Goal: Task Accomplishment & Management: Use online tool/utility

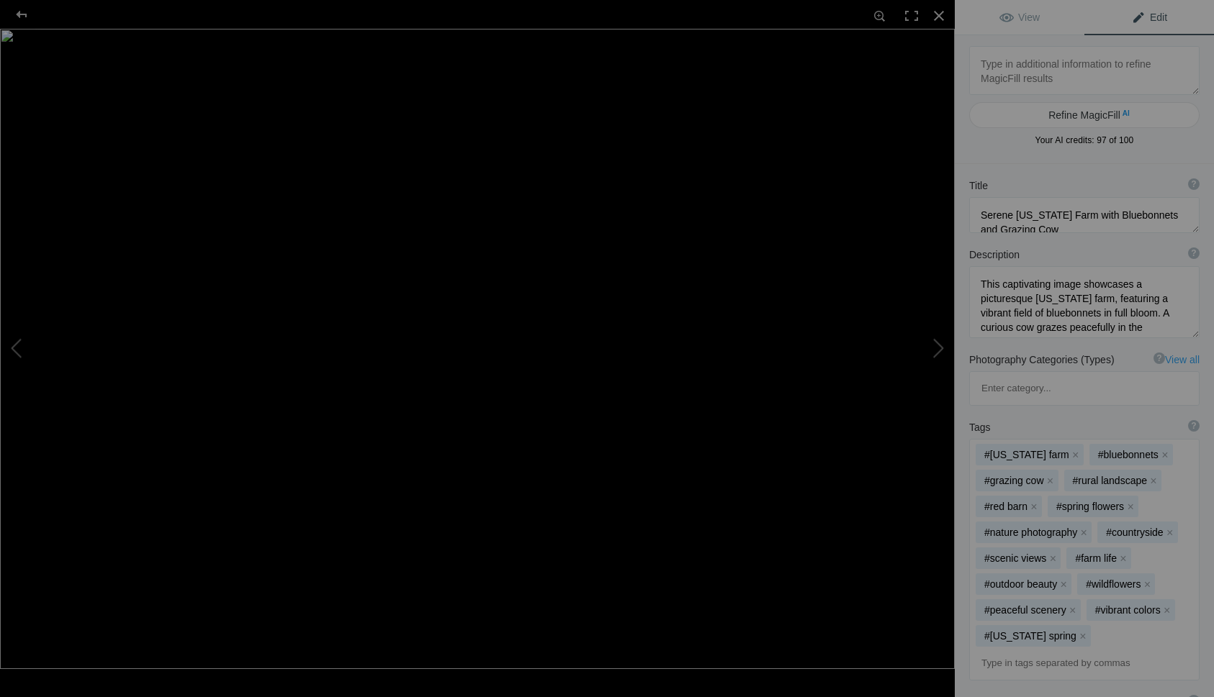
click at [1091, 176] on div "Title ? Photo title is one of the highest used Search Engine ranking criteria a…" at bounding box center [1083, 205] width 259 height 69
type textarea "BG5I6912 copy"
type textarea "BG5I6912_copy.jpg"
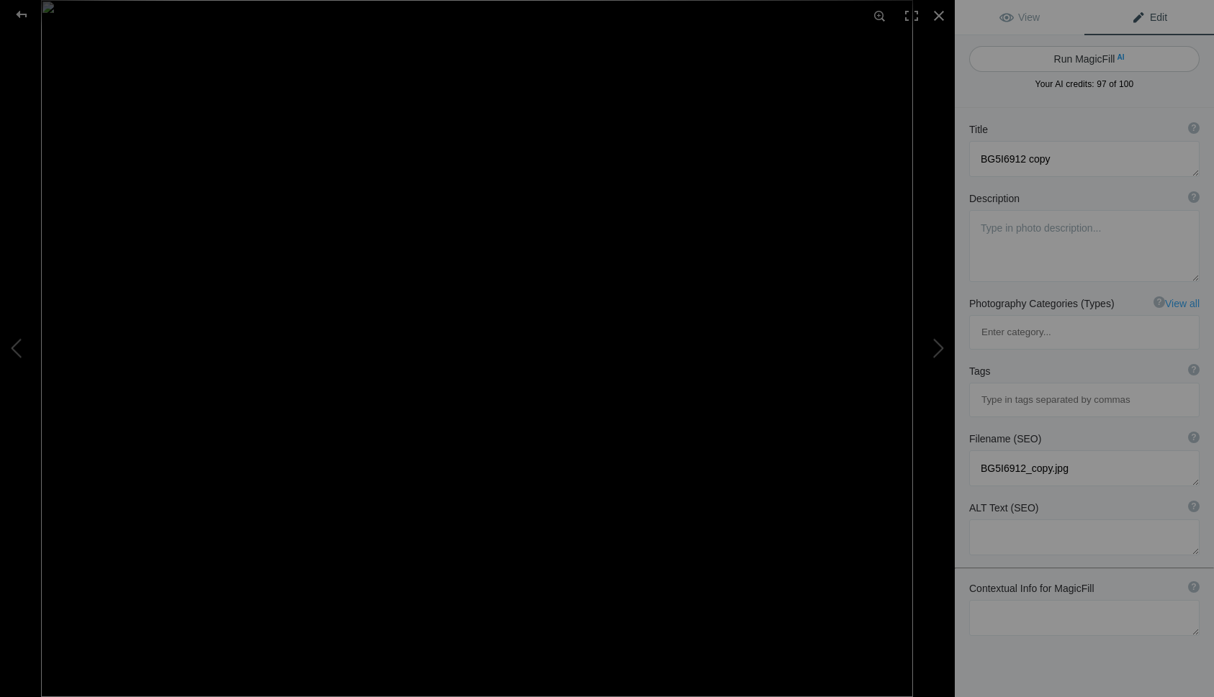
click at [1066, 63] on button "Run MagicFill AI" at bounding box center [1084, 59] width 230 height 26
type textarea "[US_STATE] Bluebonnet Field with Longhorn"
type textarea "Experience the vibrant beauty of a [US_STATE] spring as a majestic Longhorn gra…"
type textarea "[US_STATE]-[GEOGRAPHIC_DATA]-field-[GEOGRAPHIC_DATA]jpg"
type textarea "A Longhorn grazing in a vibrant field of bluebonnets under a partly cloudy sky,…"
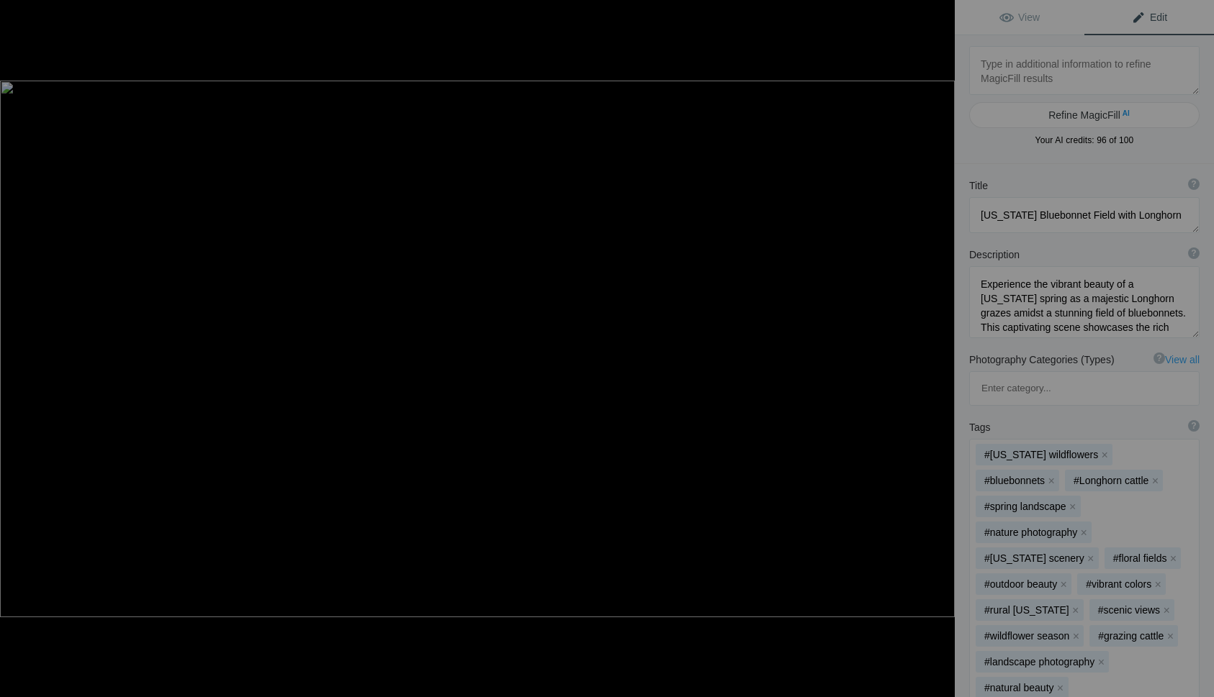
type textarea "BigEyeLondon1-topaz-high fidelity v2-2x_HDR copy"
type textarea "BigEyeLondon1-topaz-high_fidelity_v2-2x_HDR_copy.jpg"
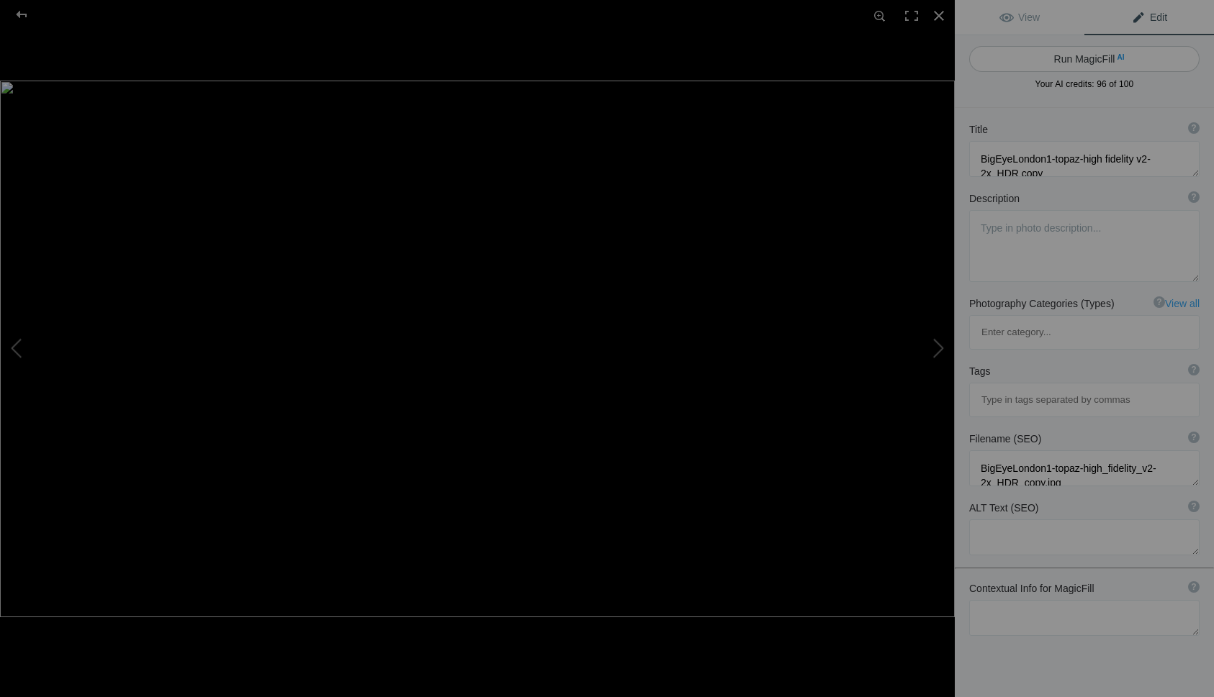
click at [1031, 59] on button "Run MagicFill AI" at bounding box center [1084, 59] width 230 height 26
type textarea "Stunning View of the [GEOGRAPHIC_DATA] and Big Ben at [GEOGRAPHIC_DATA]"
type textarea "Experience the breathtaking beauty of [GEOGRAPHIC_DATA] in this vibrant photogr…"
type textarea "london-eye-big-ben-sunset.jpg"
type textarea "A stunning sunset view of the [GEOGRAPHIC_DATA] and Big Ben, with the Thames Ri…"
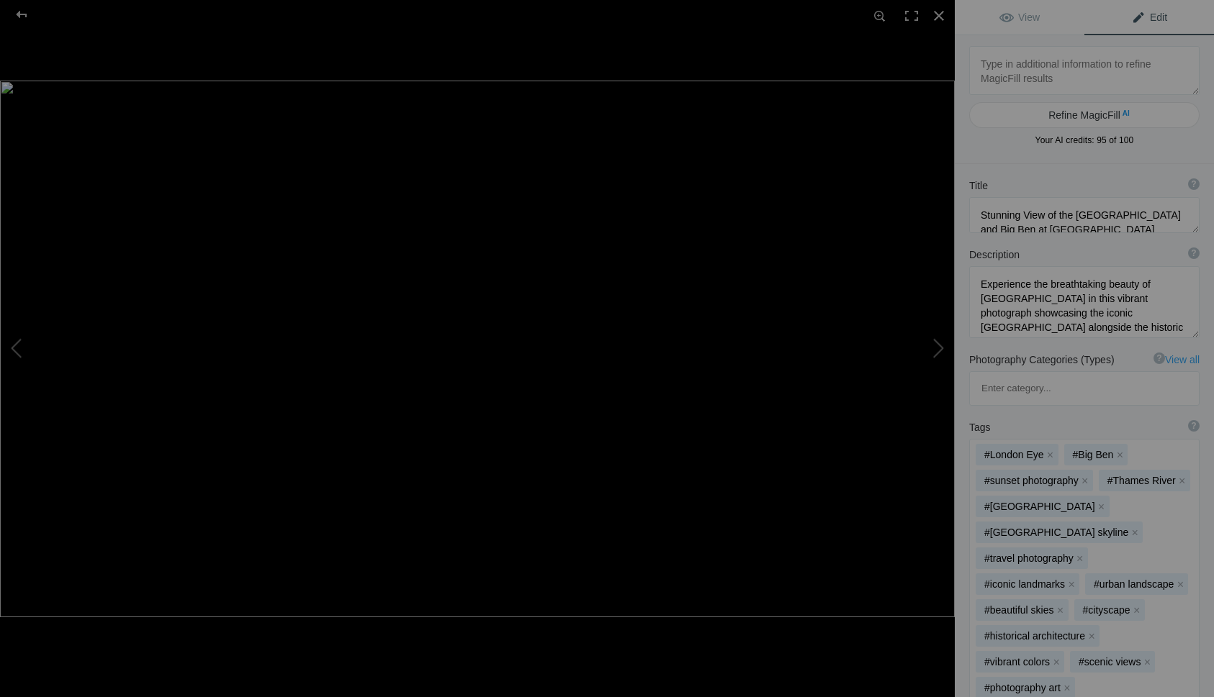
type textarea "CaboCove copy 2"
type textarea "CaboCove_copy_2.jpg"
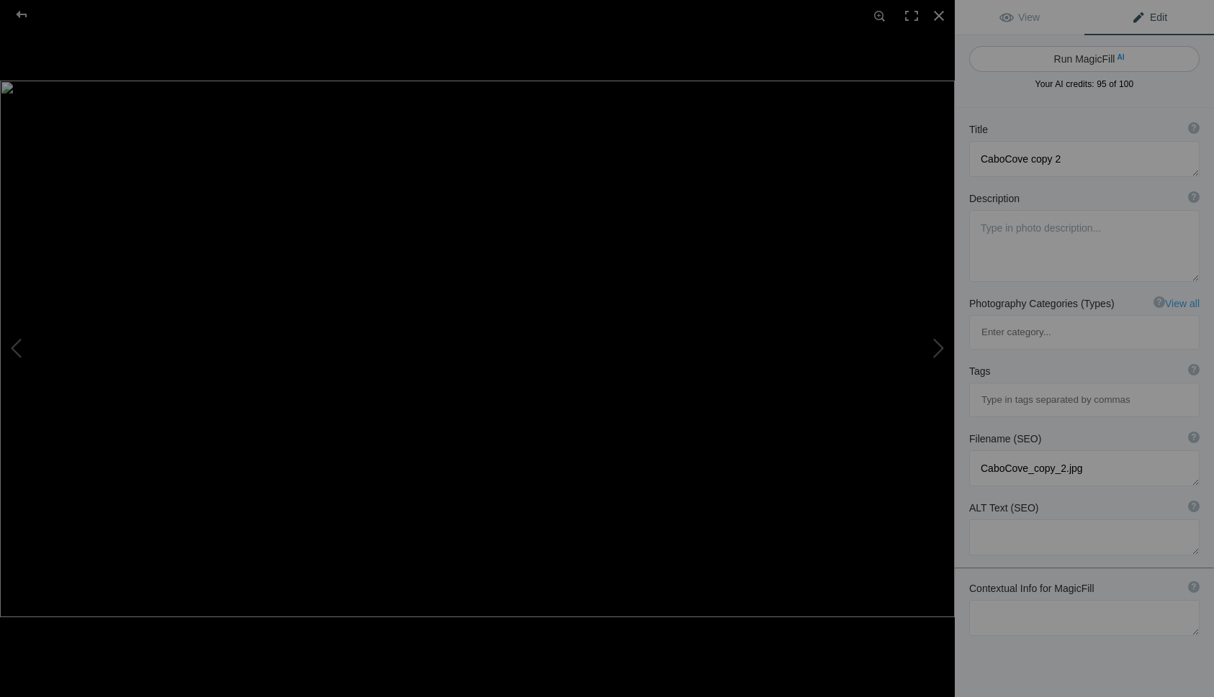
click at [1060, 62] on button "Run MagicFill AI" at bounding box center [1084, 59] width 230 height 26
type textarea "Stunning Sunset at [GEOGRAPHIC_DATA][PERSON_NAME]: Iconic Rock Formations"
type textarea "Experience the breathtaking beauty of [GEOGRAPHIC_DATA][PERSON_NAME] with this …"
type textarea "cabo-san-[PERSON_NAME]-sunset-rock-formations.jpg"
type textarea "A stunning sunset over [GEOGRAPHIC_DATA][PERSON_NAME], featuring iconic rock fo…"
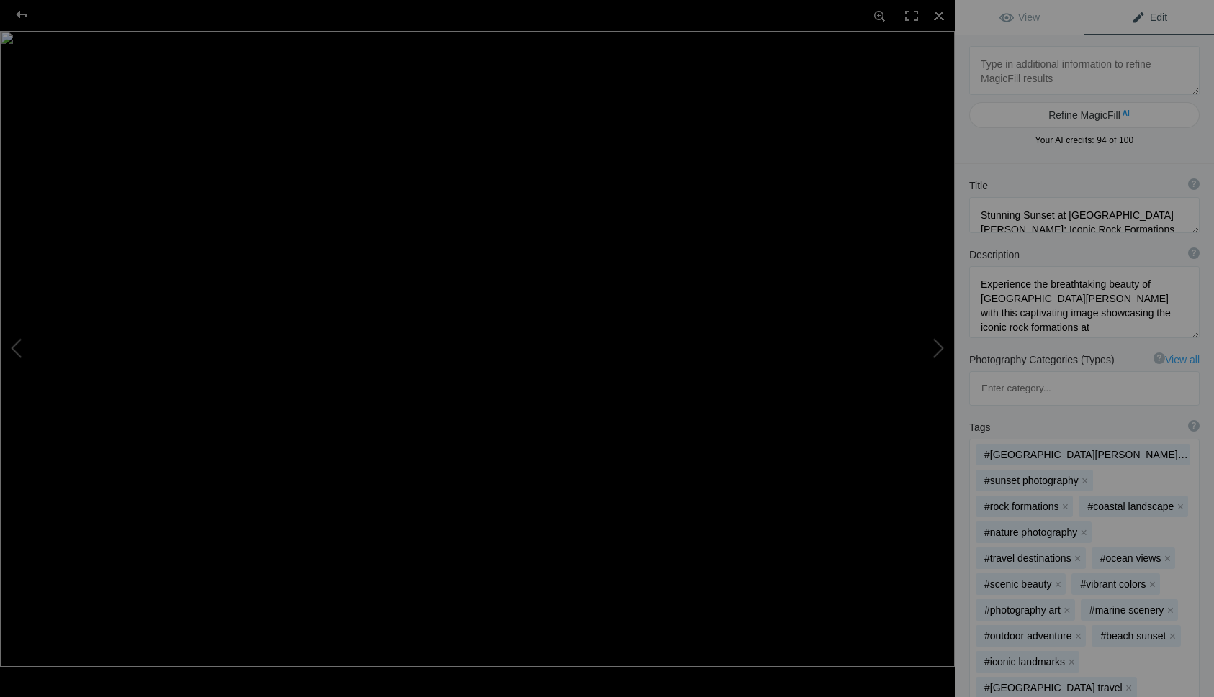
type textarea "CapriShore1e_edit copy"
type textarea "CapriShore1e_edit_copy.jpg"
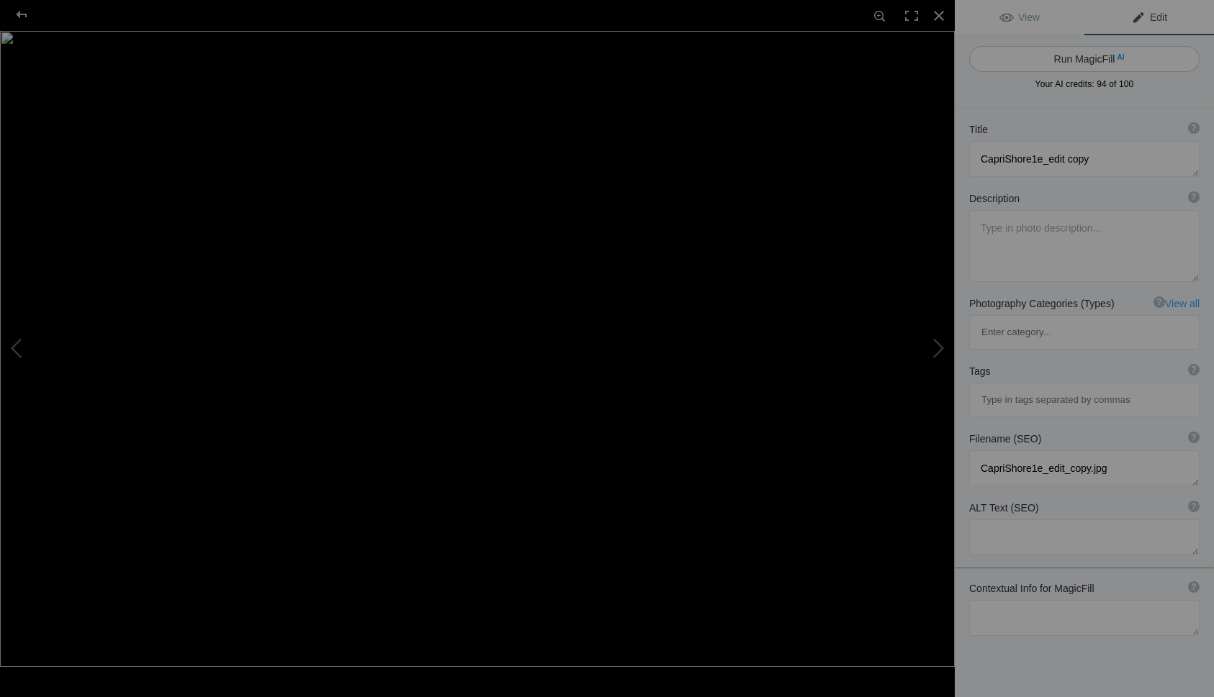
click at [1060, 59] on button "Run MagicFill AI" at bounding box center [1084, 59] width 230 height 26
type textarea "Stunning Coastal View of [GEOGRAPHIC_DATA] with [PERSON_NAME] and Blue Waters"
type textarea "Experience the breathtaking beauty of [GEOGRAPHIC_DATA] in this vibrant landsca…"
type textarea "capri-island-coastal-view.jpg"
type textarea "A panoramic view of [GEOGRAPHIC_DATA] featuring lush greenery, white villas, an…"
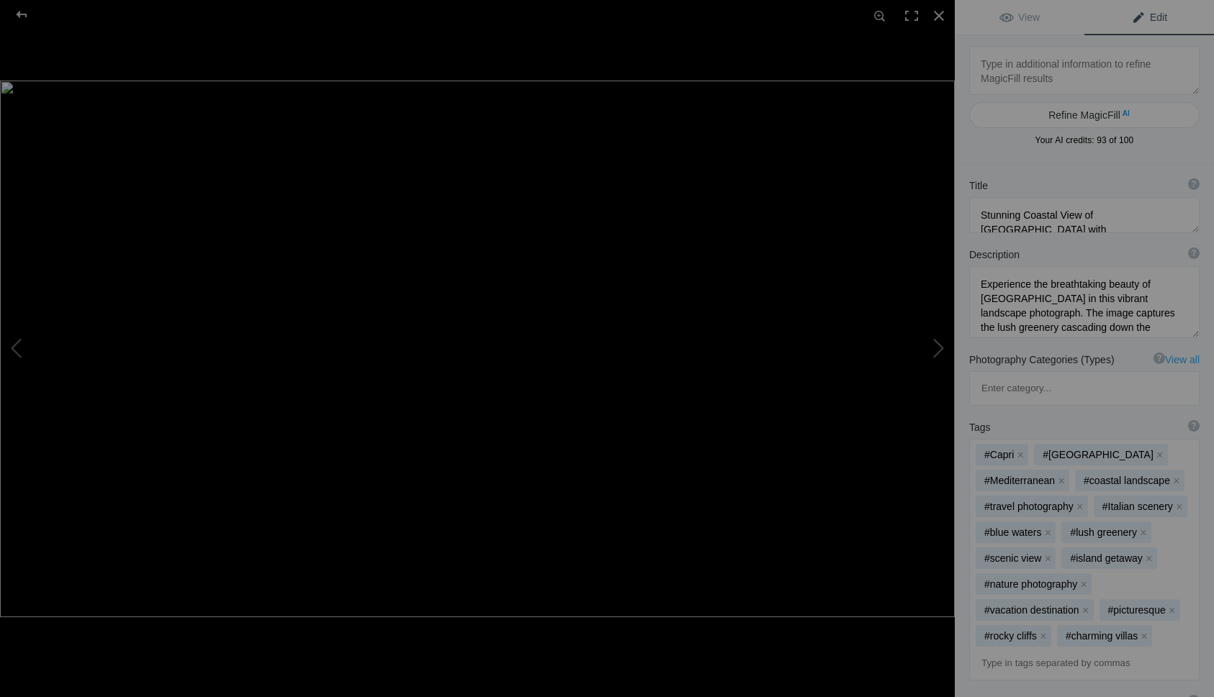
type textarea "DallasTexasLeadingline_edit copy"
type textarea "DallasTexasLeadingline_edit_copy.jpg"
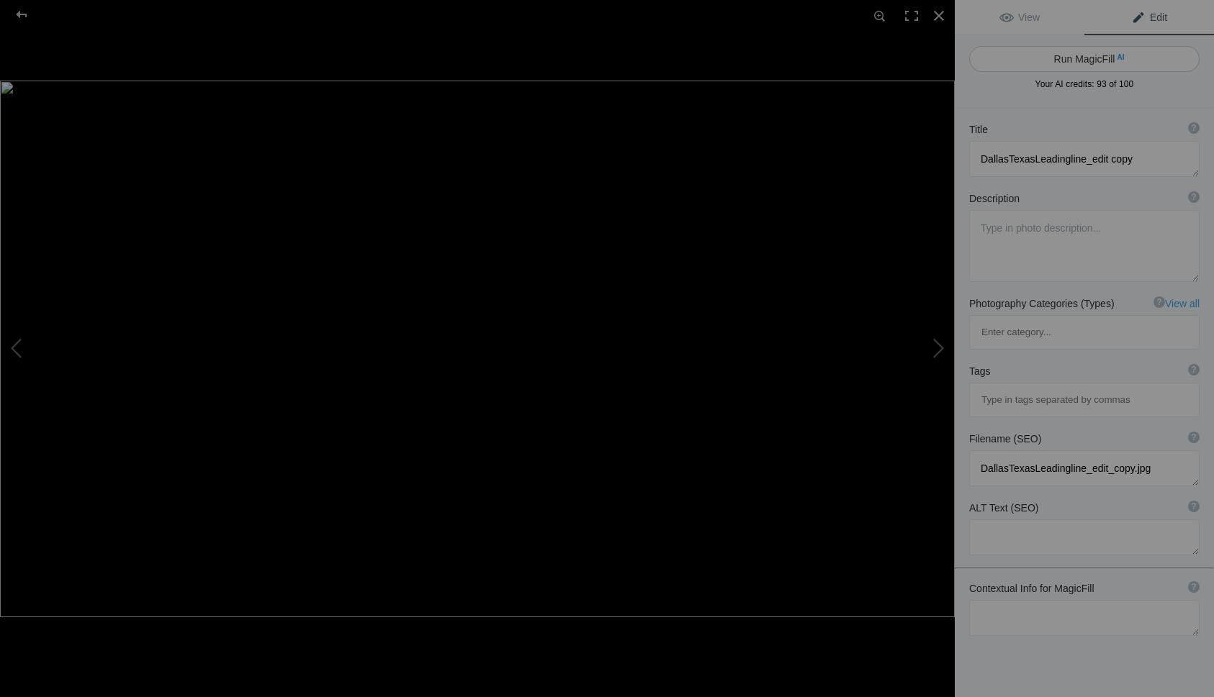
click at [1094, 63] on button "Run MagicFill AI" at bounding box center [1084, 59] width 230 height 26
type textarea "Stunning Sunset Over Dallas Skyline"
type textarea "Experience the breathtaking beauty of a [GEOGRAPHIC_DATA] sunset in this captiv…"
type textarea "dallas-sunset-skyline.jpg"
type textarea "Aerial view of the Dallas skyline at sunset, featuring vibrant clouds and city …"
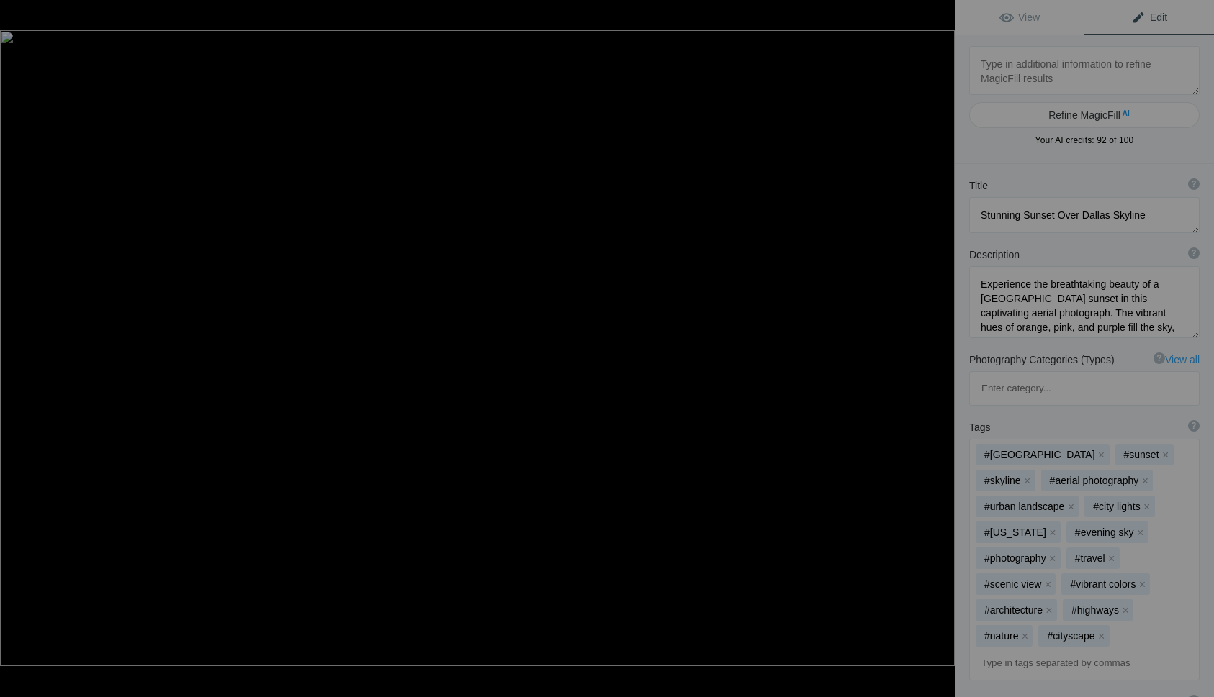
type textarea "Eiffel Tower_edit copy"
type textarea "Eiffel_Tower_edit_copy.jpg"
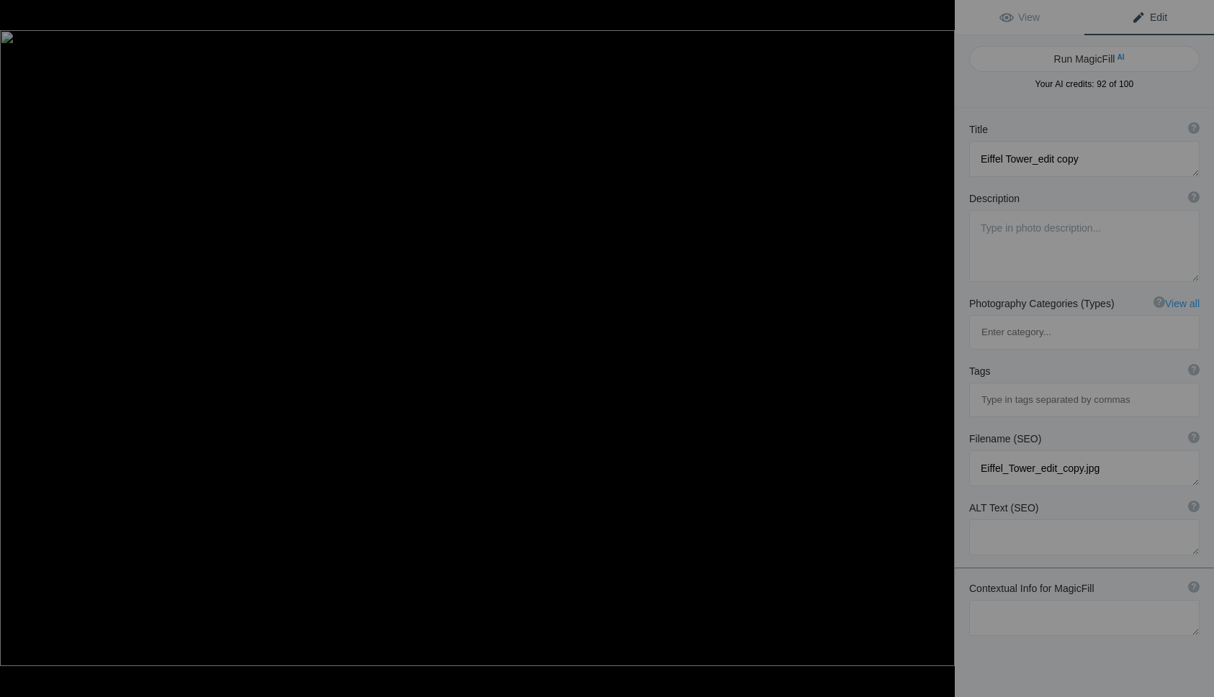
click at [1094, 63] on button "Run MagicFill AI" at bounding box center [1084, 59] width 230 height 26
type textarea "Stunning View of the [GEOGRAPHIC_DATA] at [GEOGRAPHIC_DATA]"
type textarea "Experience the breathtaking beauty of the [GEOGRAPHIC_DATA] framed by charming …"
type textarea "eiffel-tower-sunset-view.jpg"
type textarea "A stunning view of the [GEOGRAPHIC_DATA] at sunset, framed by Parisian building…"
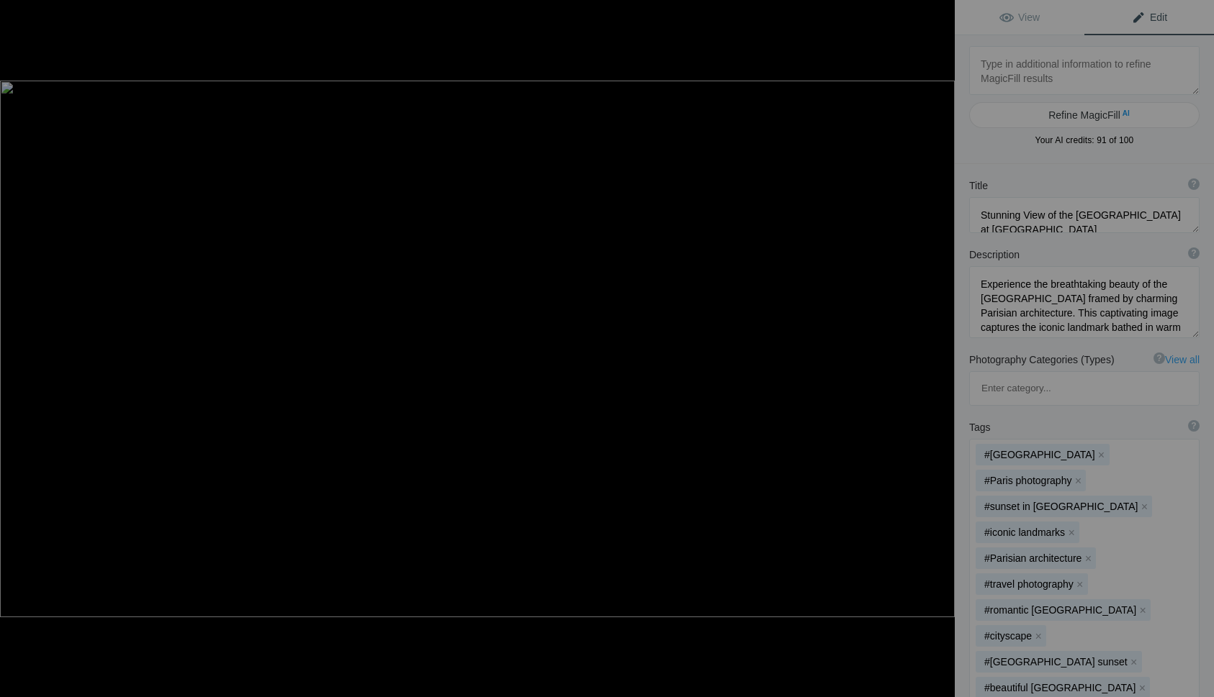
type textarea "FuchH-133-HDR copy 2"
type textarea "FuchH-133-HDR_copy_2.jpg"
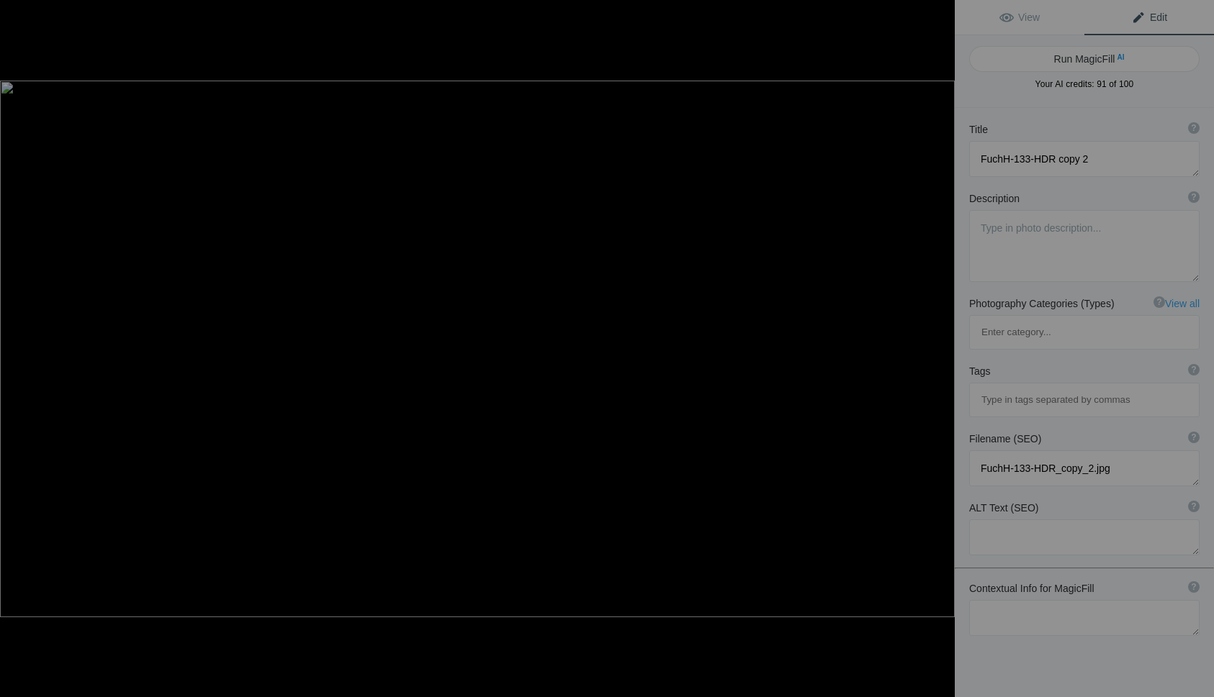
click at [1094, 63] on button "Run MagicFill AI" at bounding box center [1084, 59] width 230 height 26
type textarea "Serene Waterfall at [GEOGRAPHIC_DATA] in a [GEOGRAPHIC_DATA]"
type textarea "This stunning photograph captures a tranquil waterfall cascading over rocks, su…"
type textarea "serene-waterfall-sunset-park.jpg"
type textarea "A picturesque waterfall flowing over rocks in a lush park during sunset, surrou…"
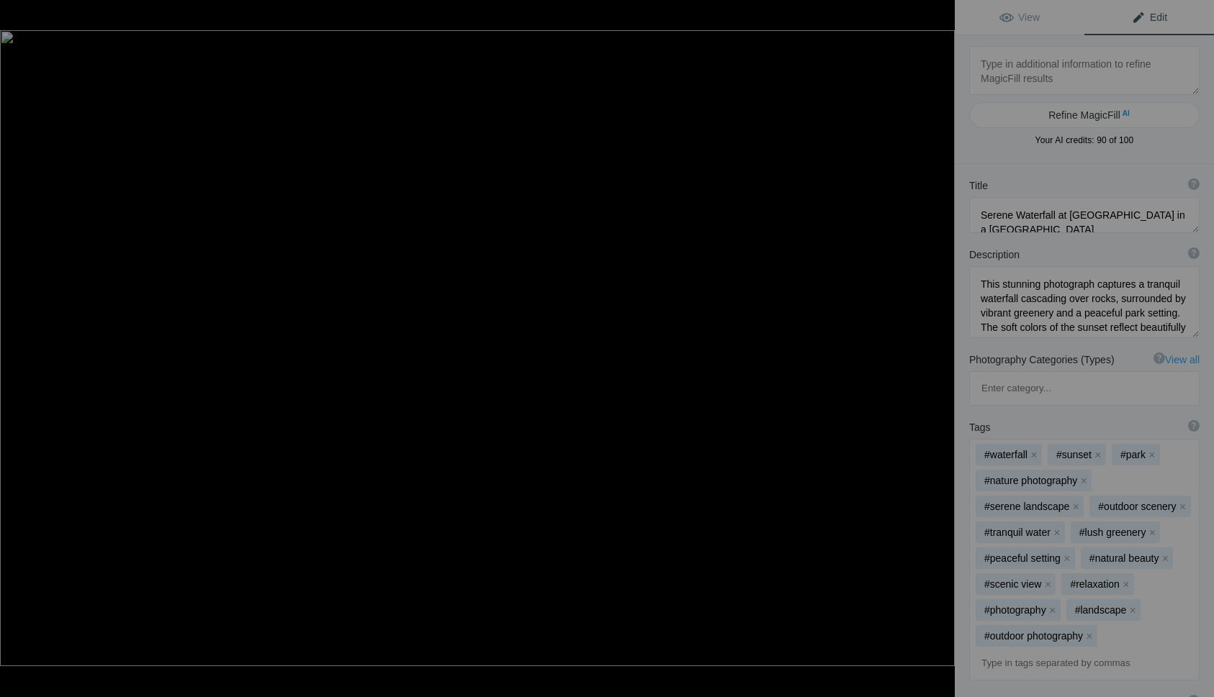
type textarea "GalSunrise-1 copy"
type textarea "GalSunrise-1_copy.jpg"
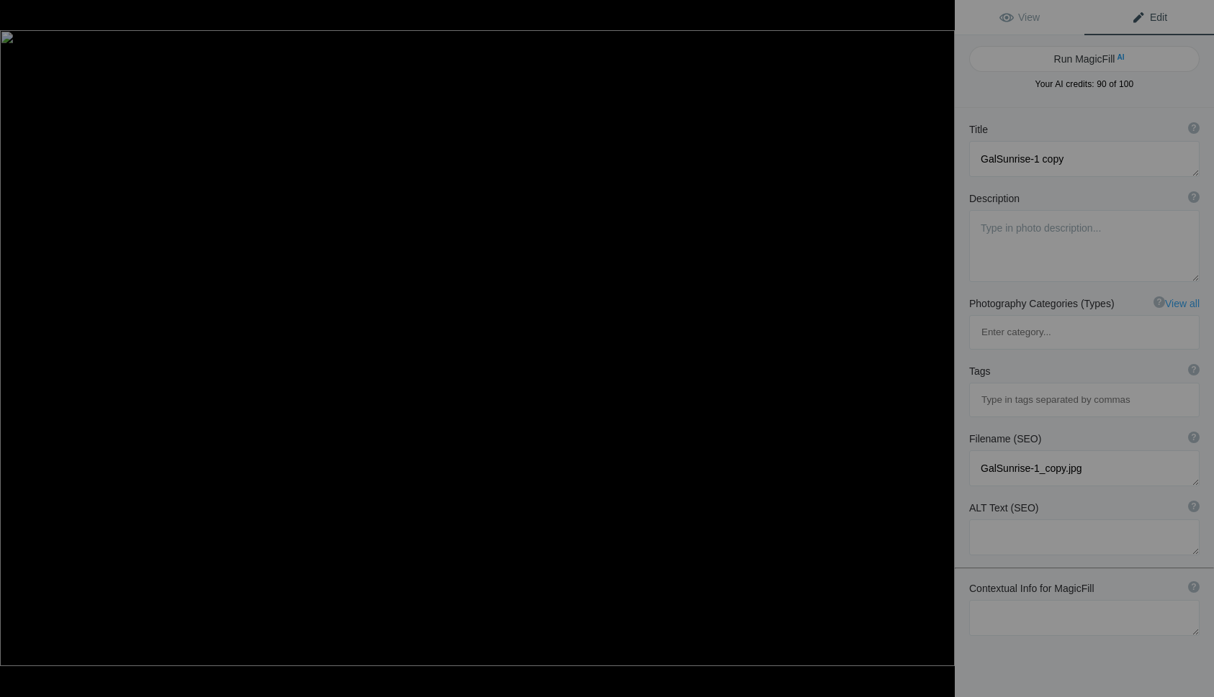
click at [1094, 63] on button "Run MagicFill AI" at bounding box center [1084, 59] width 230 height 26
type textarea "Serene Sunrise Over Coastal Jetty"
type textarea "Experience the tranquil beauty of a sunrise at the beach, where soft golden hue…"
type textarea "serene-sunrise-coastal-jetty.jpg"
type textarea "A serene sunrise over a coastal jetty, with silhouettes of people enjoying the …"
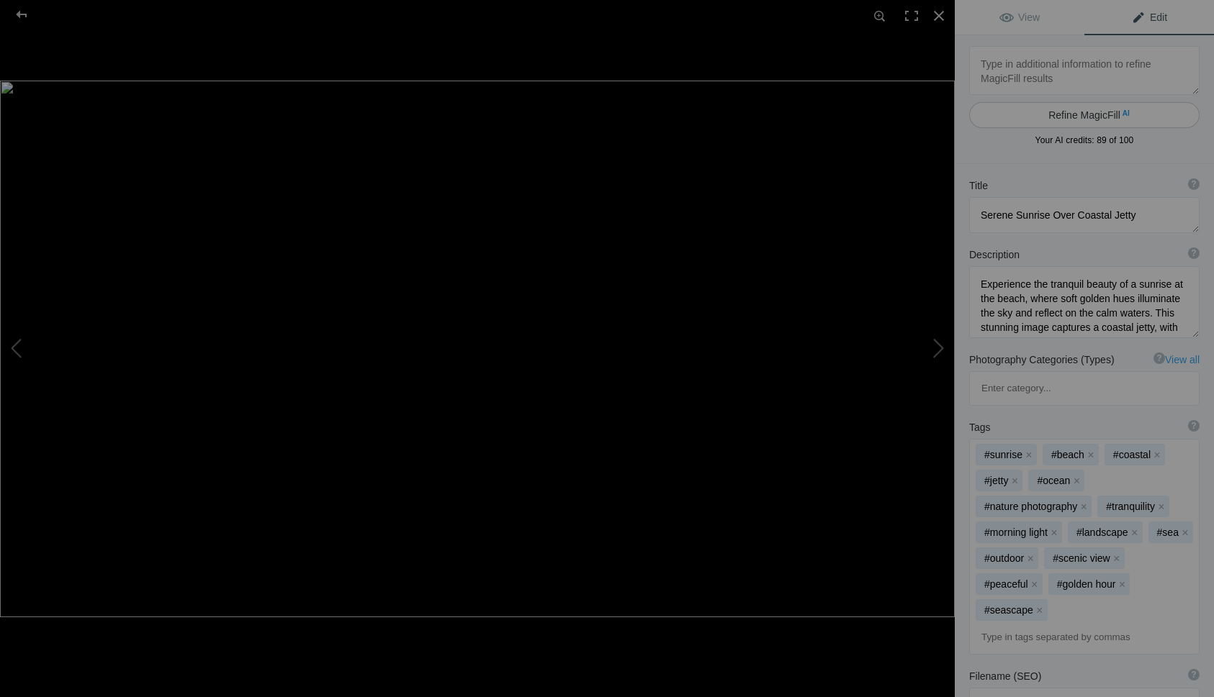
type textarea "Galsunsetcouple copy"
type textarea "Galsunsetcouple_copy.jpg"
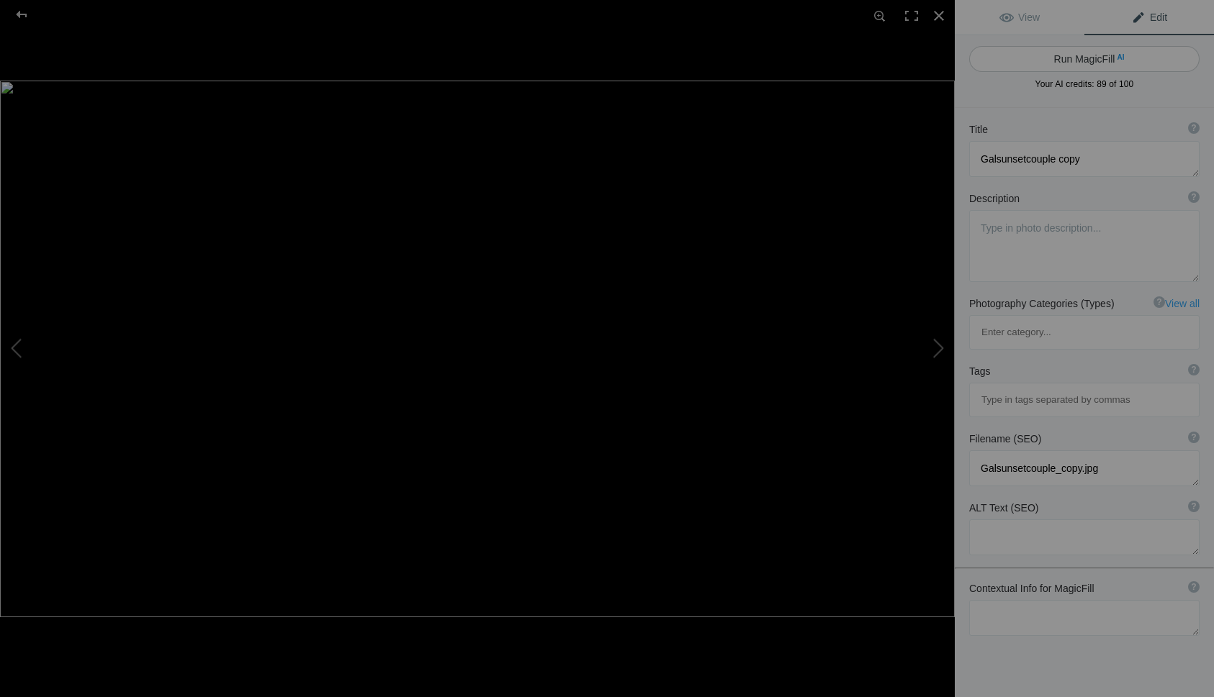
click at [1070, 58] on button "Run MagicFill AI" at bounding box center [1084, 59] width 230 height 26
type textarea "Romantic Sunset at the Beach: A Couple Enjoying the View"
type textarea "This stunning photograph captures a serene moment as a couple sits together on …"
type textarea "romantic-sunset-beach-couple.jpg"
type textarea "A couple sitting on the beach during sunset, with soft pink and orange hues in …"
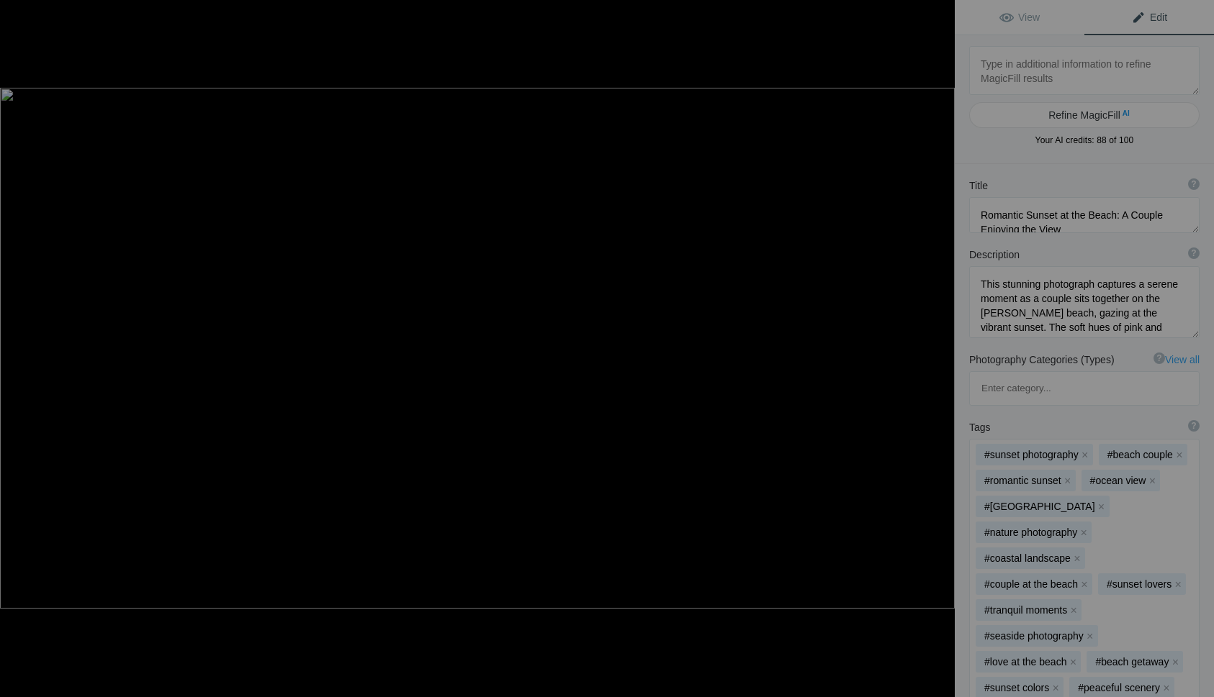
type textarea "GalvestonSunset-Pano copy"
type textarea "GalvestonSunset-Pano_copy.jpg"
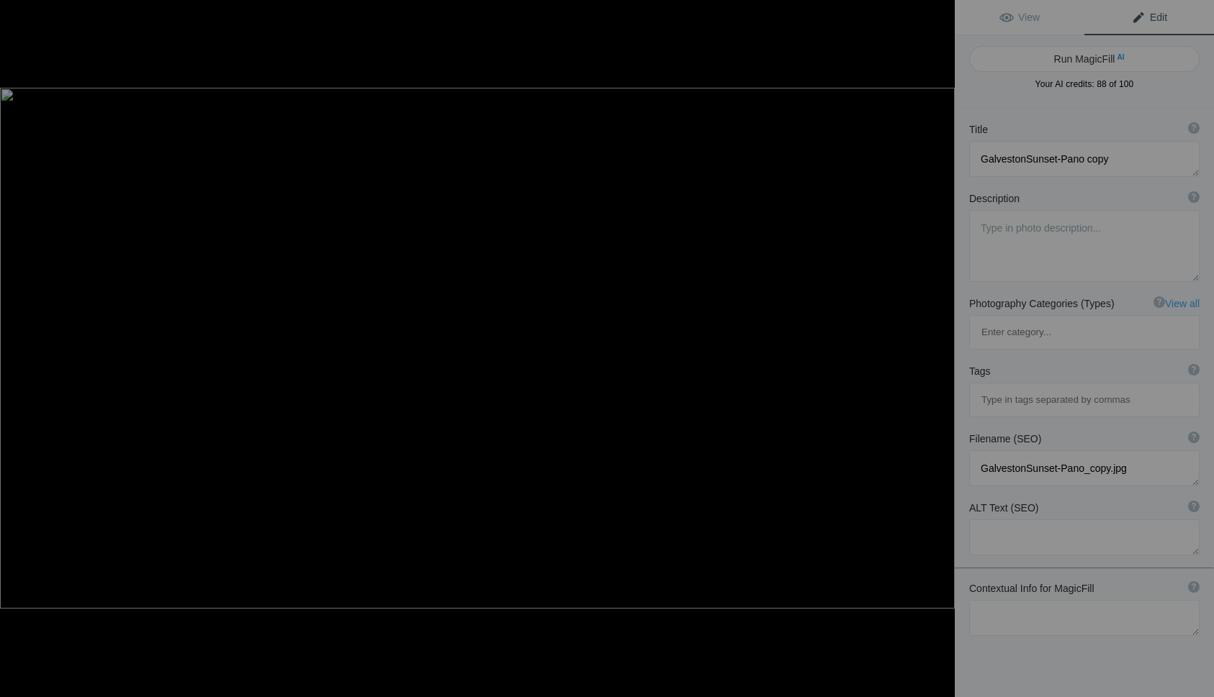
click at [1070, 58] on button "Run MagicFill AI" at bounding box center [1084, 59] width 230 height 26
type textarea "Serene Galveston Sunset Over the Shoreline"
type textarea "Experience the tranquil beauty of a [GEOGRAPHIC_DATA] sunset captured in this p…"
type textarea "galveston-sunset-pano.jpg"
type textarea "Panoramic view of a serene Galveston sunset over the shoreline, featuring gentl…"
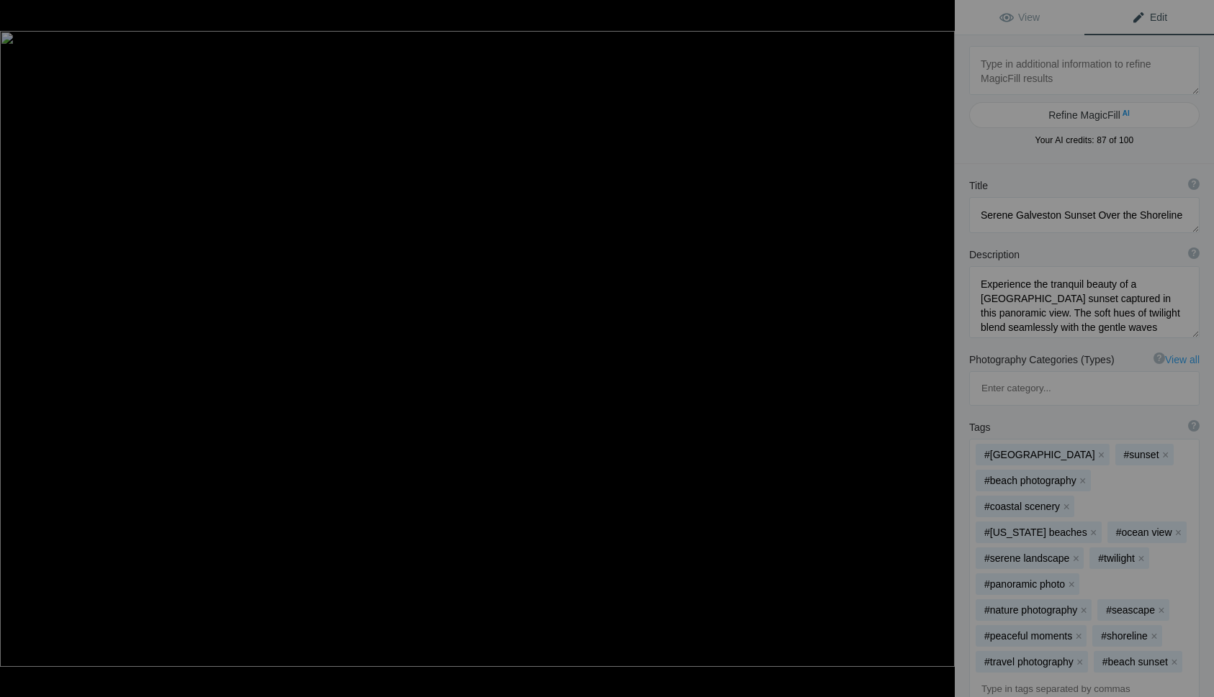
type textarea "GalvSunrise-8 copy"
type textarea "GalvSunrise-8_copy.jpg"
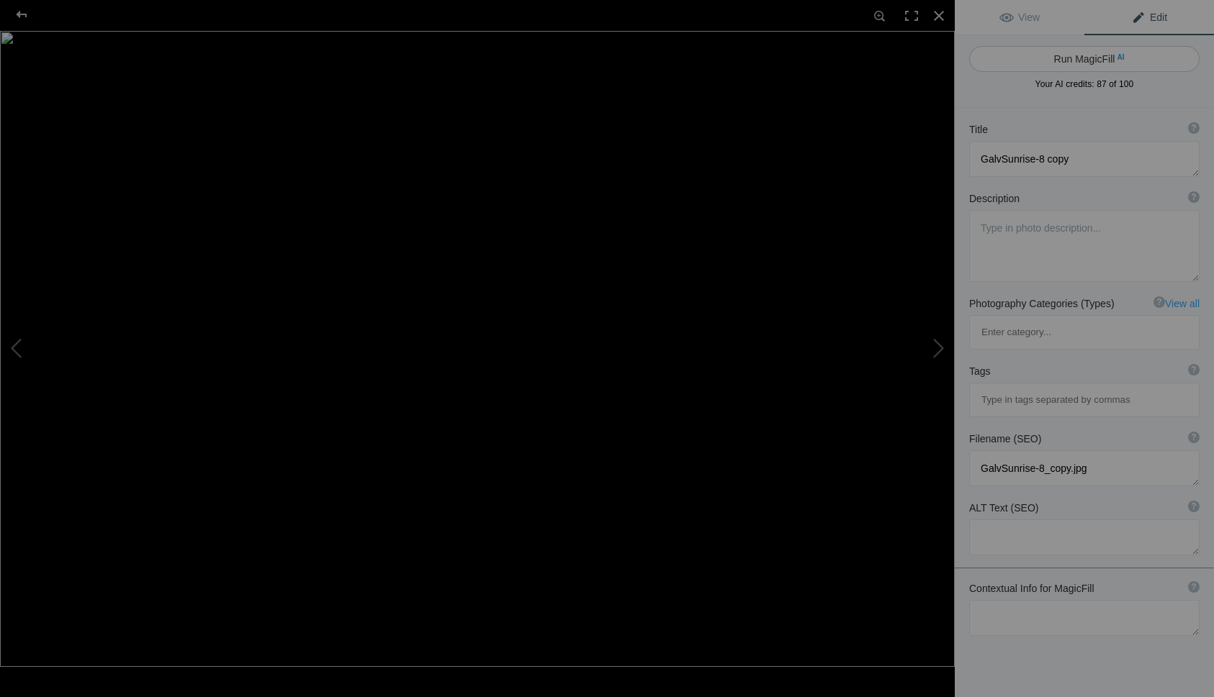
click at [1084, 57] on button "Run MagicFill AI" at bounding box center [1084, 59] width 230 height 26
type textarea "Serene Sunrise Over the Beach: A Tranquil Morning Scene"
type textarea "Experience the beauty of a serene sunrise at the beach, where golden rays of su…"
type textarea "serene-sunrise-beach.jpg"
type textarea "A tranquil beach scene at sunrise, showcasing golden rays of sunlight breaking …"
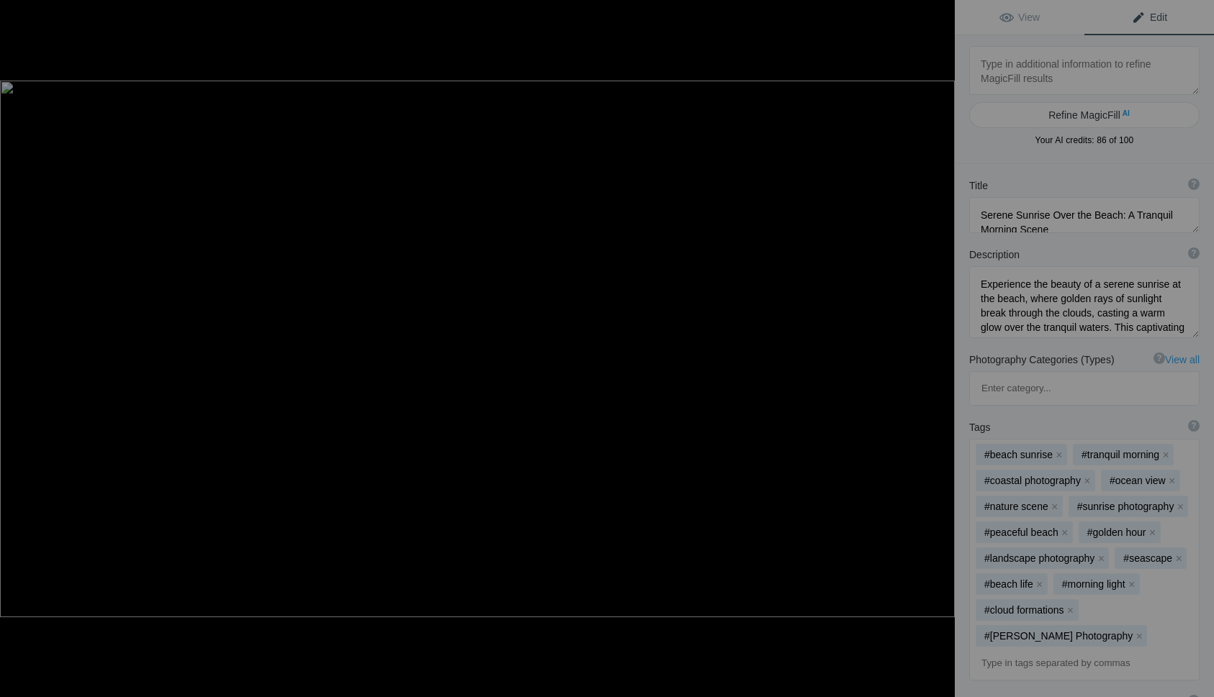
type textarea "HamiltonPool copy 2"
type textarea "HamiltonPool_copy_2.jpg"
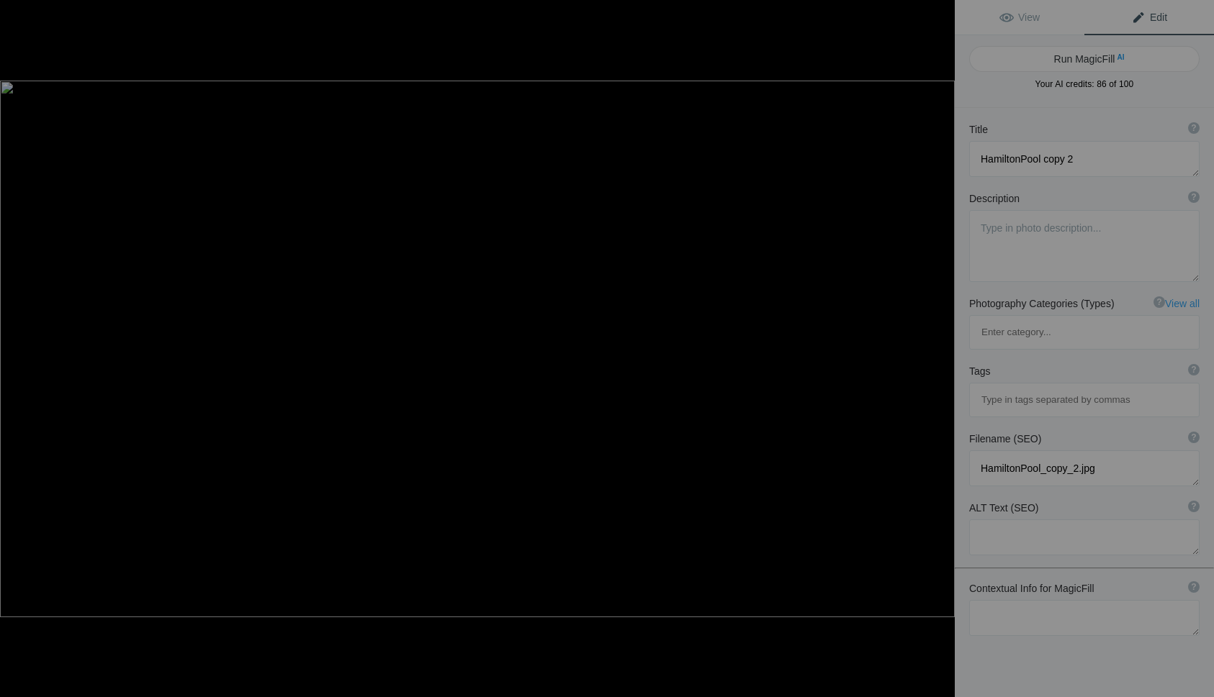
click at [1084, 57] on button "Run MagicFill AI" at bounding box center [1084, 59] width 230 height 26
type textarea "Stunning [PERSON_NAME] Pool Preserve Waterfall and [GEOGRAPHIC_DATA]"
type textarea "Discover the breathtaking beauty of [PERSON_NAME] Pool Preserve, where a stunni…"
type textarea "[PERSON_NAME]-pool-preserve-waterfall.jpg"
type textarea "A picturesque view of [PERSON_NAME] Pool Preserve featuring a waterfall cascadi…"
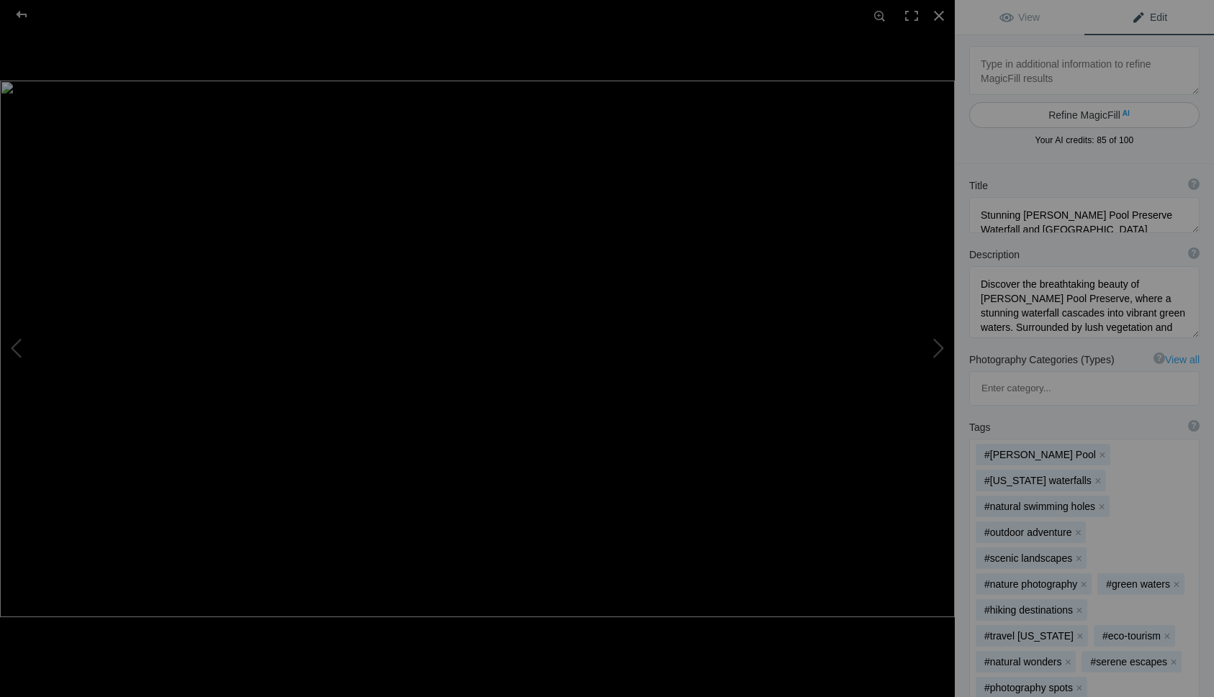
type textarea "Handuras copy"
type textarea "Handuras_copy.jpg"
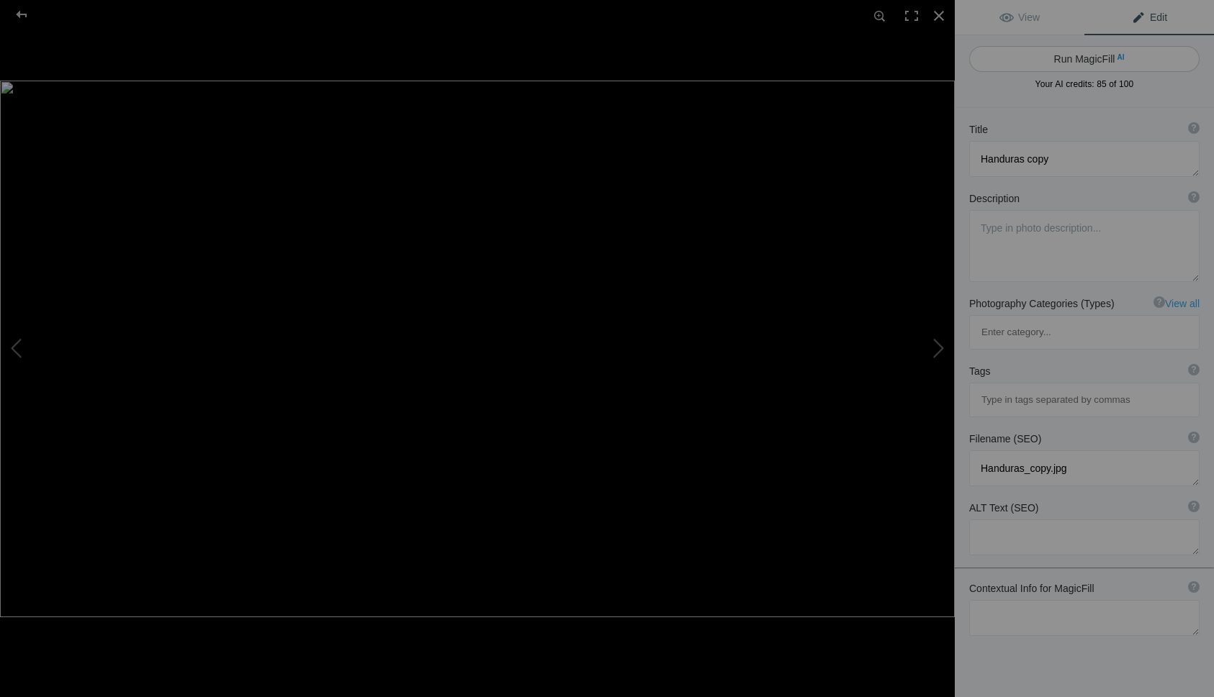
click at [1088, 57] on button "Run MagicFill AI" at bounding box center [1084, 59] width 230 height 26
type textarea "Stunning Aerial View of [GEOGRAPHIC_DATA], [GEOGRAPHIC_DATA]"
type textarea "Experience the breathtaking beauty of [GEOGRAPHIC_DATA], [GEOGRAPHIC_DATA], cap…"
type textarea "roatan-island-[GEOGRAPHIC_DATA]-aerial-view.jpg"
type textarea "Aerial view of [GEOGRAPHIC_DATA] in [GEOGRAPHIC_DATA], showcasing turquoise wat…"
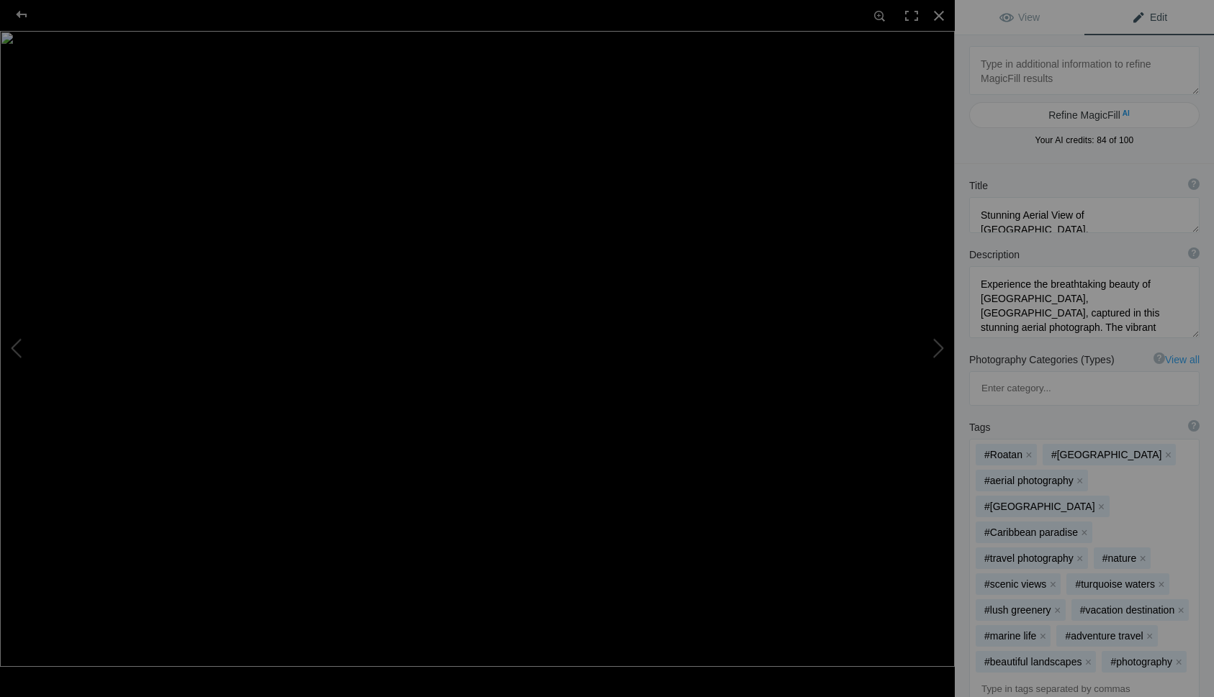
type textarea "Hillcountry Sunset copy"
type textarea "Hillcountry_Sunset_copy.jpg"
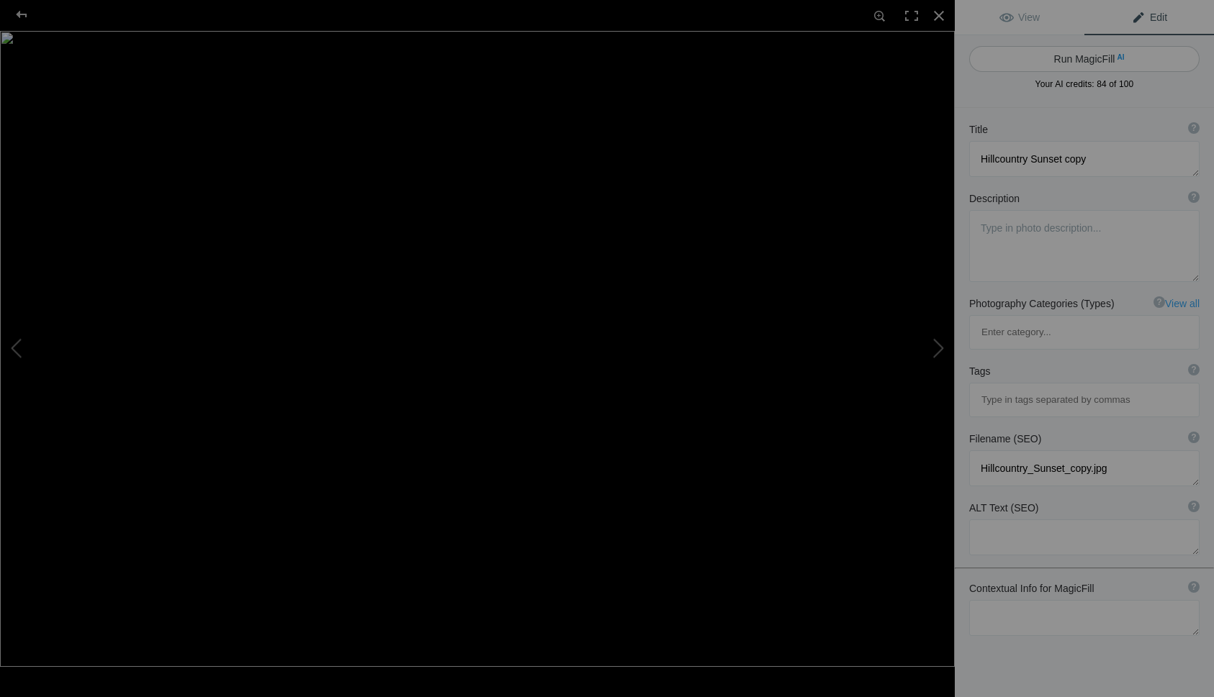
click at [1075, 61] on button "Run MagicFill AI" at bounding box center [1084, 59] width 230 height 26
type textarea "Vibrant Hill Country Sunset Over Tranquil Waters"
type textarea "Experience the breathtaking beauty of a Hill Country sunset, where vibrant hues…"
type textarea "hill-country-sunset-lake.jpg"
type textarea "A stunning Hill Country sunset over a calm lake, showcasing vibrant colors in t…"
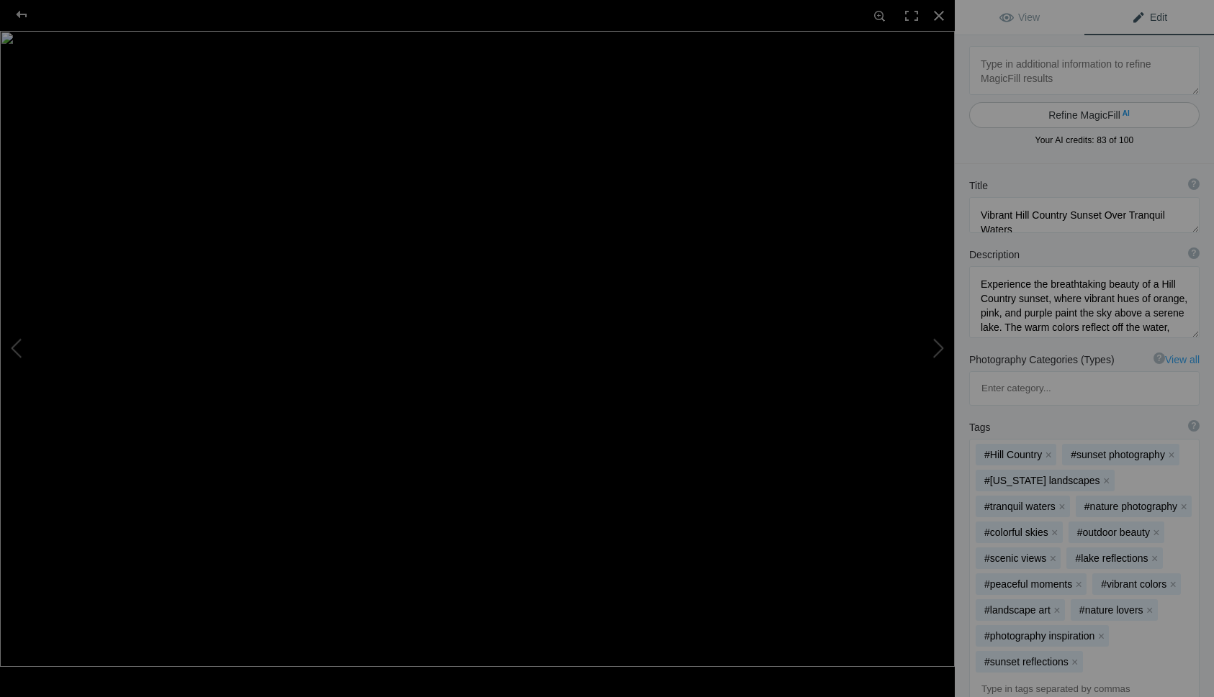
type textarea "HillcountrySunset copy"
type textarea "HillcountrySunset_copy.jpg"
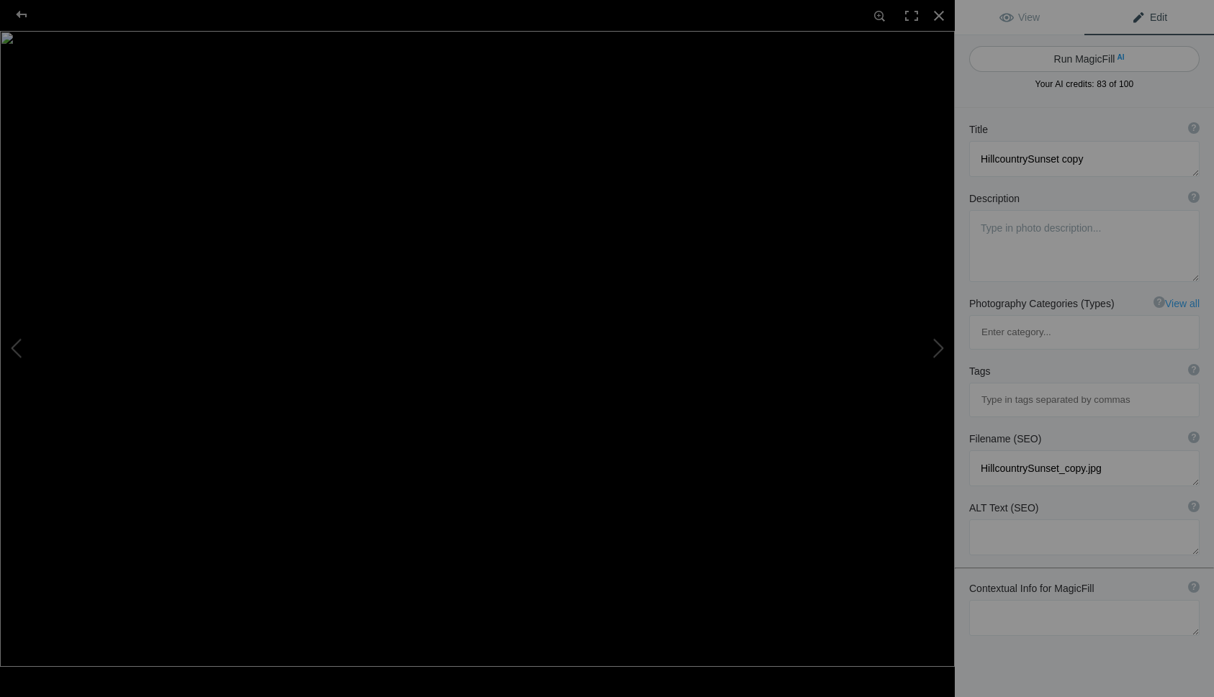
click at [1070, 55] on button "Run MagicFill AI" at bounding box center [1084, 59] width 230 height 26
type textarea "[PERSON_NAME] Country Sunset with Grazing Cows"
type textarea "Experience the tranquil beauty of a hill country sunset, where the sun dips bel…"
type textarea "serene-hill-country-sunset-grazing-cows.jpg"
type textarea "A picturesque hill country sunset featuring two grazing cows against a backdrop…"
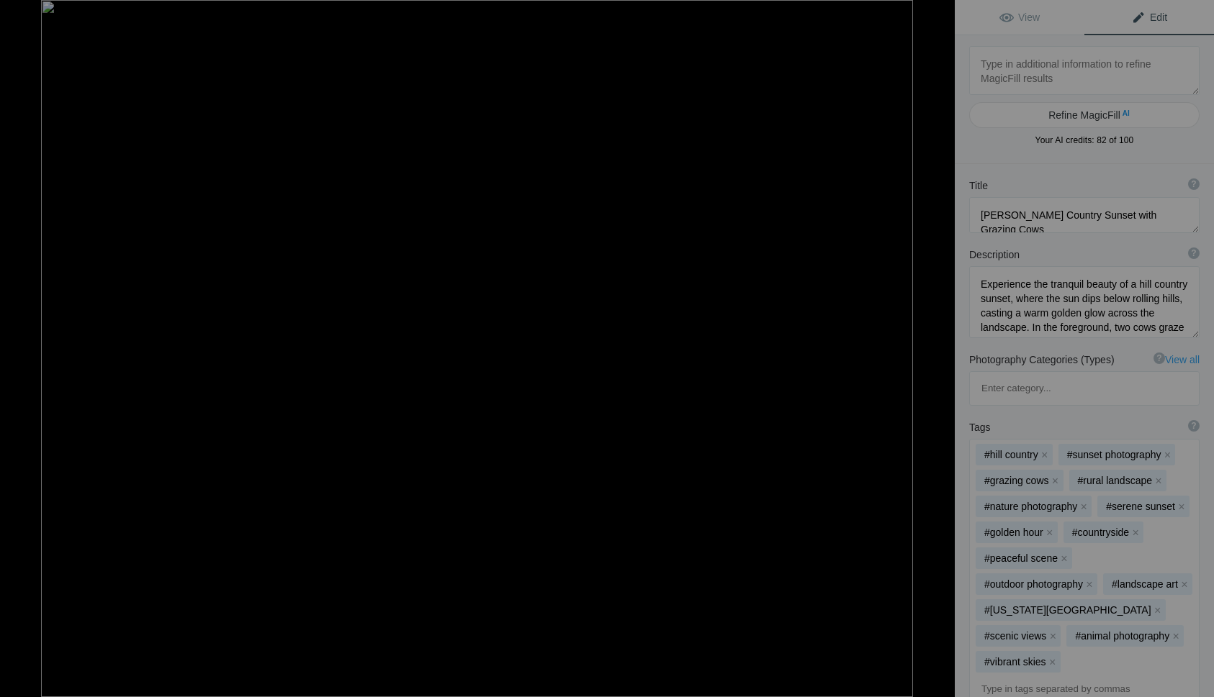
type textarea "Houses-of-Parliament copy"
type textarea "Houses-of-Parliament_copy.jpg"
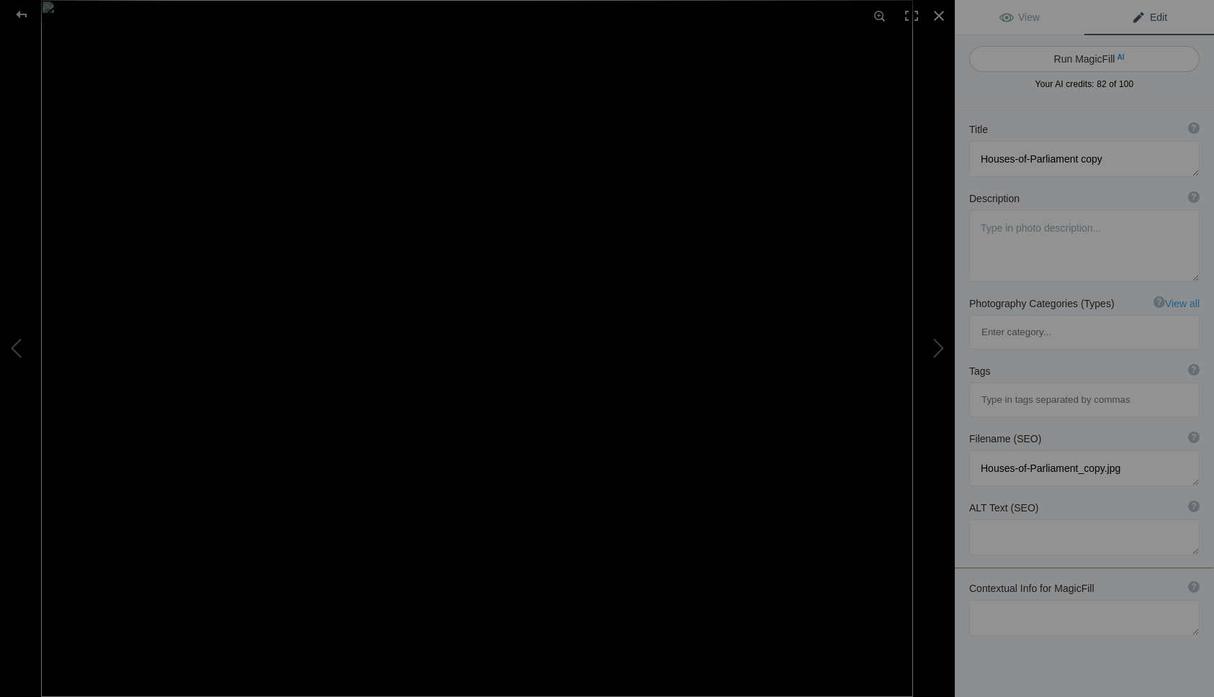
click at [1069, 58] on button "Run MagicFill AI" at bounding box center [1084, 59] width 230 height 26
type textarea "Iconic Houses of Parliament and Big Ben at [GEOGRAPHIC_DATA]"
type textarea "This stunning photograph captures the iconic Houses of Parliament and the famou…"
type textarea "iconic-houses-of-parliament-big-ben-sunset.jpg"
type textarea "A view of the Houses of Parliament and Big Ben at sunset, reflecting in the [GE…"
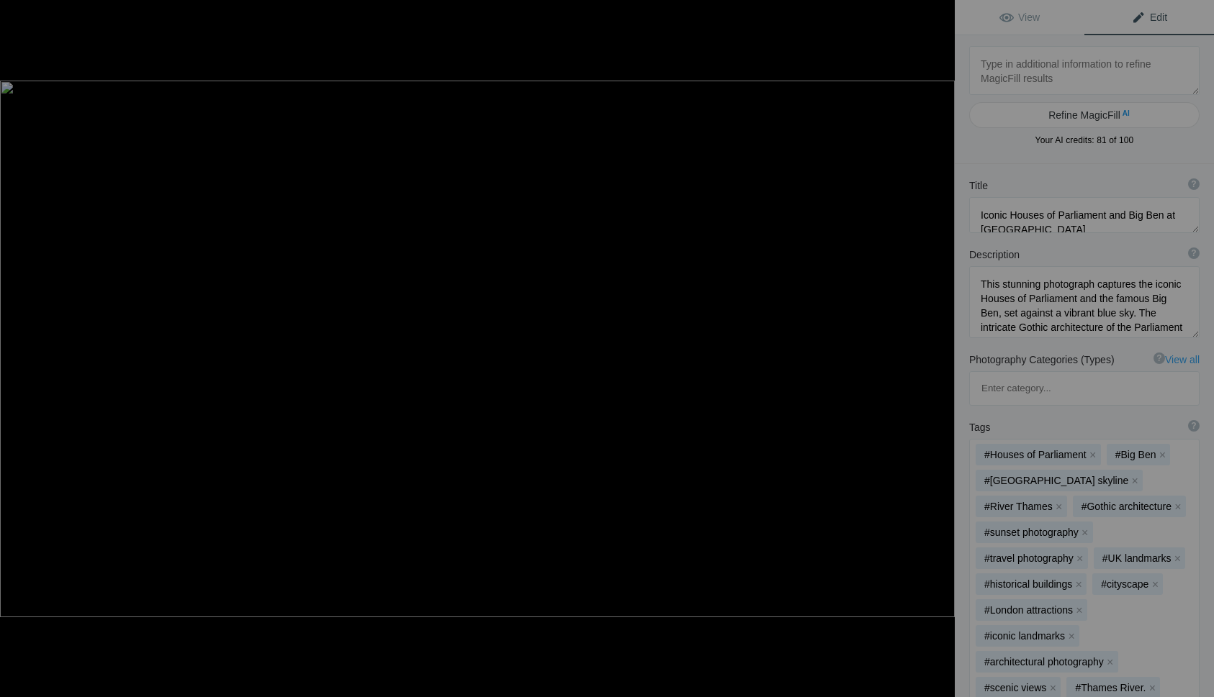
type textarea "HoustonGaleriaNite-2 copy"
type textarea "default"
type textarea "HoustonGaleriaNite-2_copy.jpg"
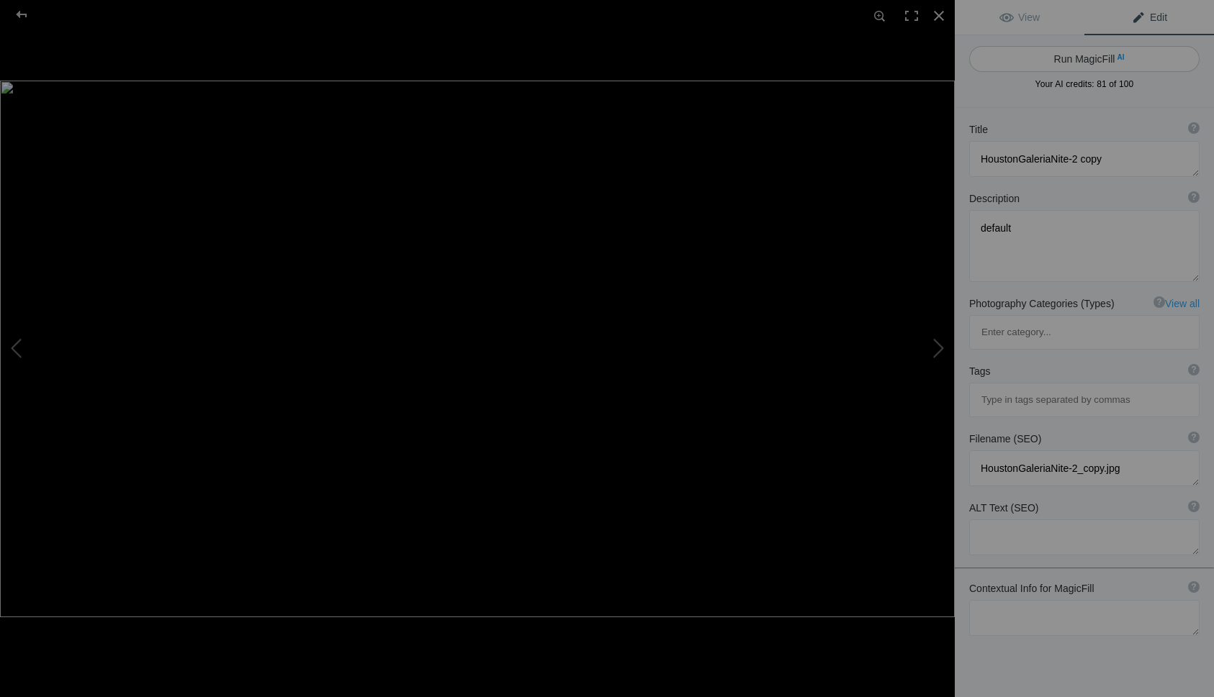
click at [1094, 58] on button "Run MagicFill AI" at bounding box center [1084, 59] width 230 height 26
type textarea "Houston Galleria Skyline at Night"
type textarea "Experience the vibrant energy of [GEOGRAPHIC_DATA]'s Galleria area after dark. …"
type textarea "[GEOGRAPHIC_DATA]-galleria-skyline-night.jpg"
type textarea "A night view of the [GEOGRAPHIC_DATA] skyline, featuring illuminated buildings …"
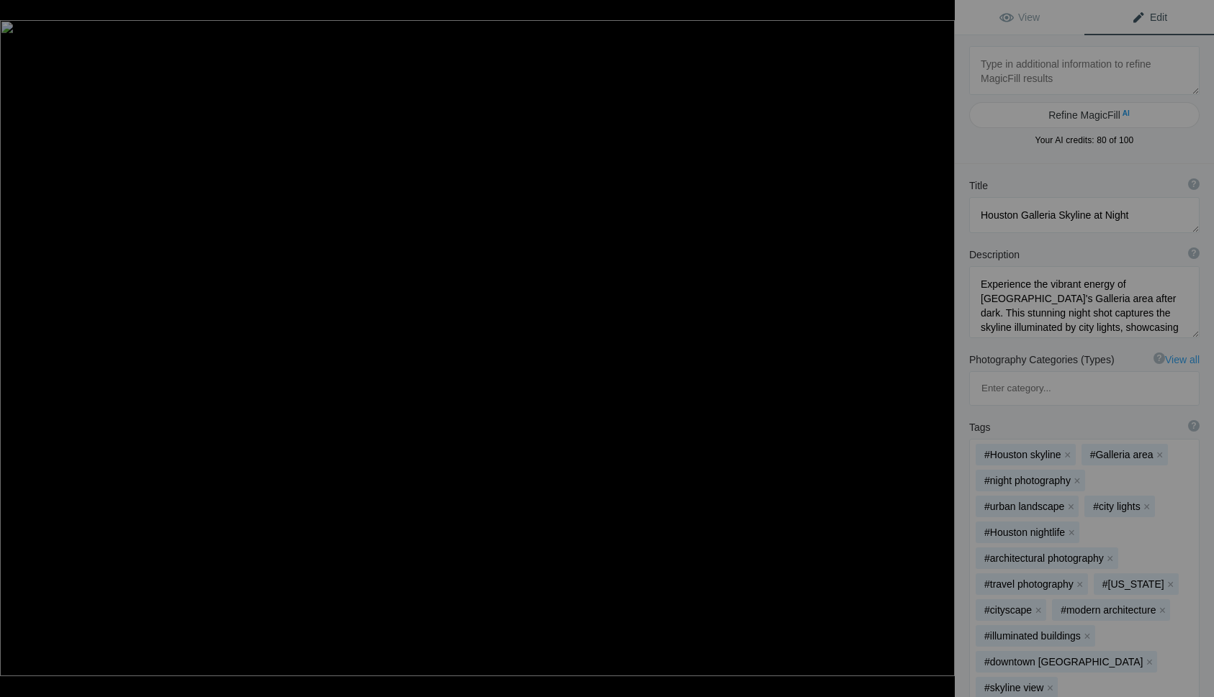
type textarea "Leaning [GEOGRAPHIC_DATA] copy"
type textarea "Leaning_Tower_of_Pisa_copy.jpg"
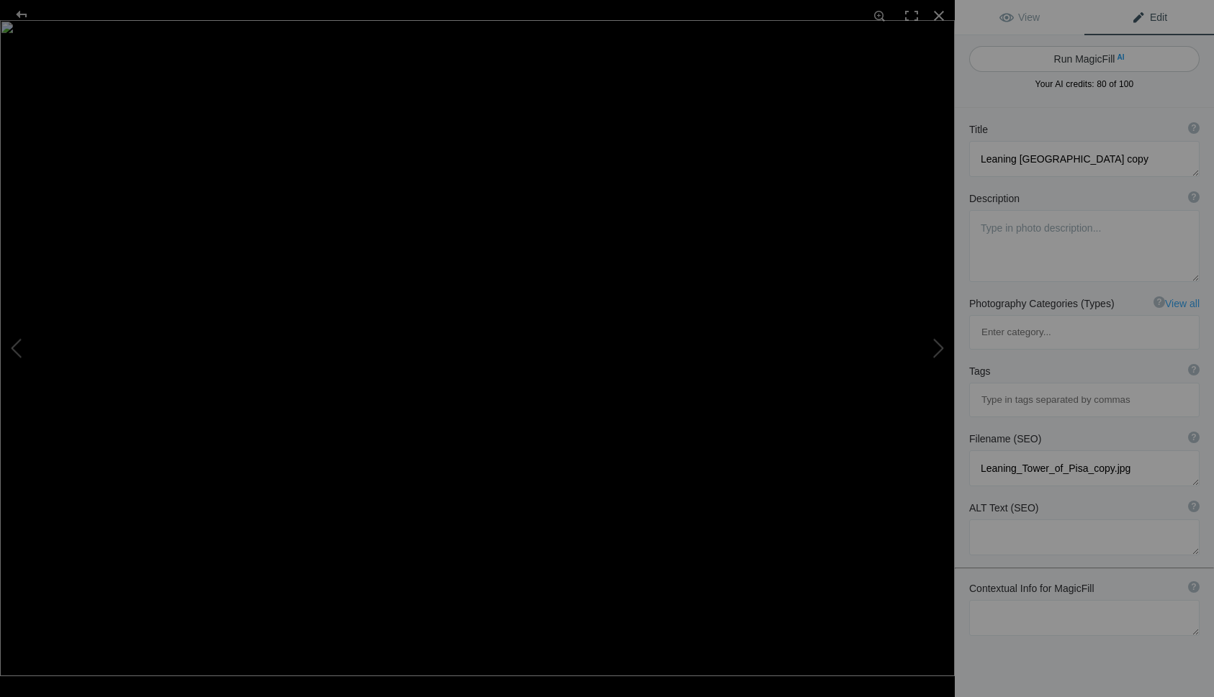
click at [1085, 60] on button "Run MagicFill AI" at bounding box center [1084, 59] width 230 height 26
type textarea "Iconic Leaning Tower of Pisa Against a Clear Blue Sky"
type textarea "The [GEOGRAPHIC_DATA], a marvel of medieval architecture, stands proudly in the…"
type textarea "leaning-tower-of-[GEOGRAPHIC_DATA]jpg"
type textarea "The [GEOGRAPHIC_DATA], a famous architectural landmark, stands beside the [GEOG…"
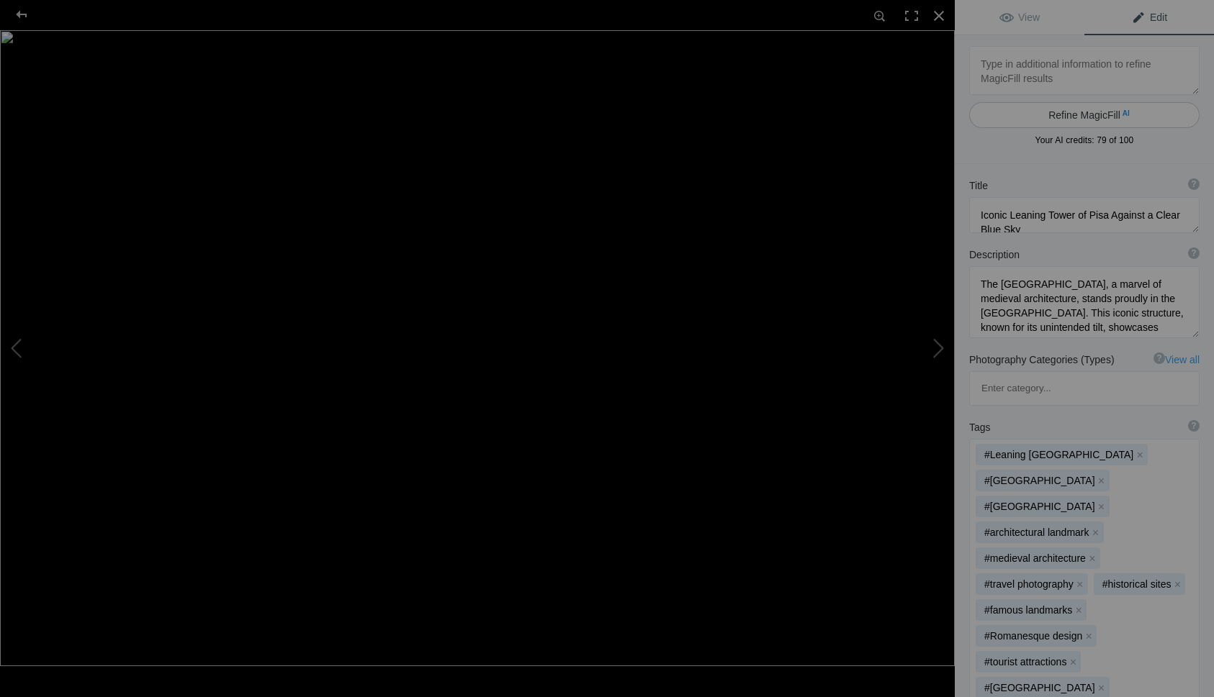
type textarea "LinconMemorialEvening copy"
type textarea "LinconMemorialEvening_copy.jpg"
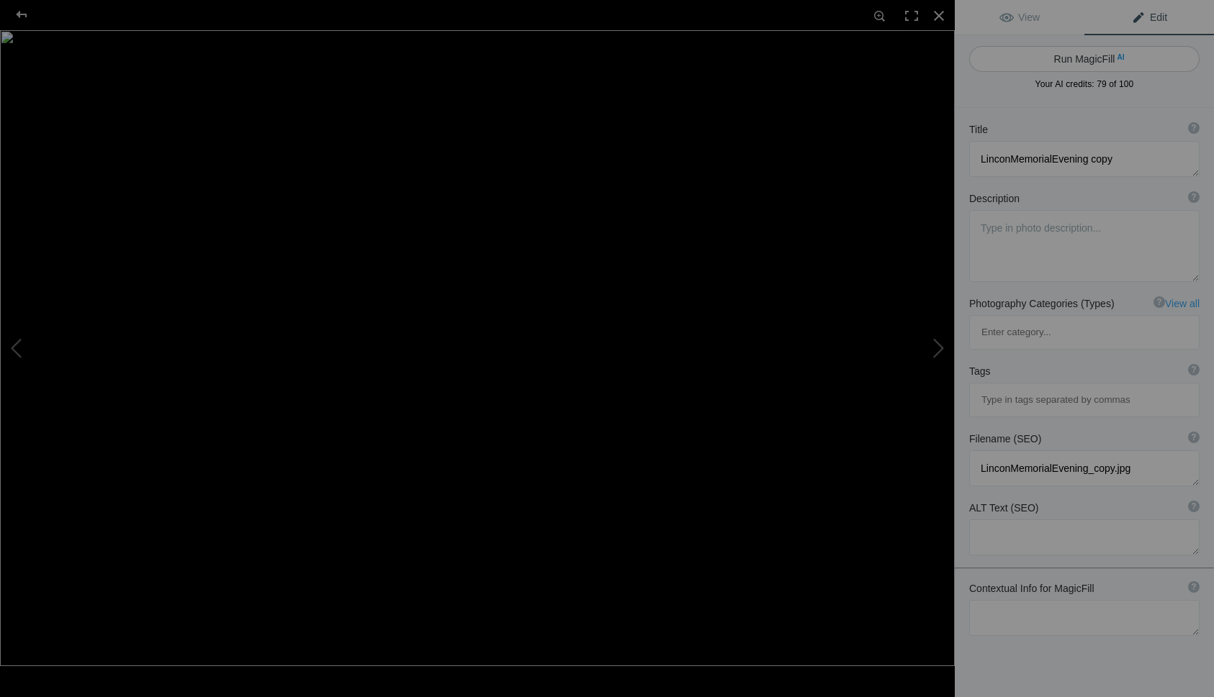
click at [1096, 60] on button "Run MagicFill AI" at bounding box center [1084, 59] width 230 height 26
type textarea "Lincoln Memorial at [GEOGRAPHIC_DATA]: A Stunning Evening View"
type textarea "Experience the breathtaking beauty of the Lincoln Memorial as the sun sets, cas…"
type textarea "lincoln-memorial-evening.jpg"
type textarea "A stunning evening view of the Lincoln Memorial illuminated against a colorful …"
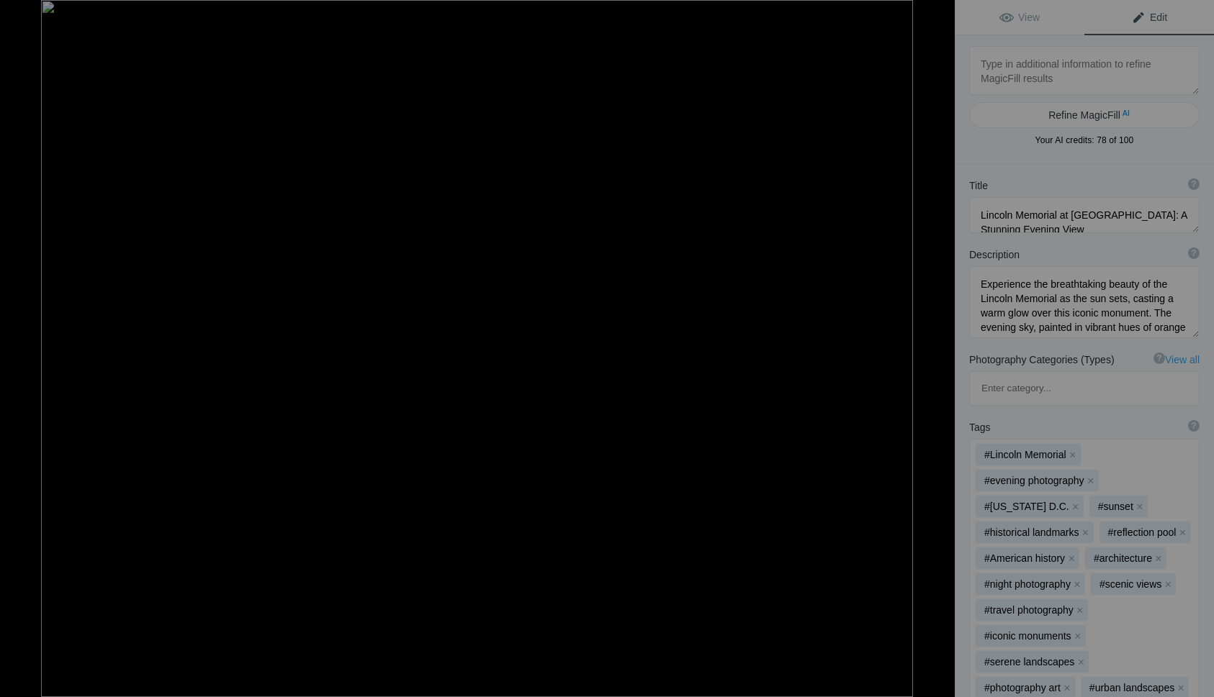
type textarea "MFOldBuildBFt copy"
type textarea "MFOldBuildBFt_copy.jpg"
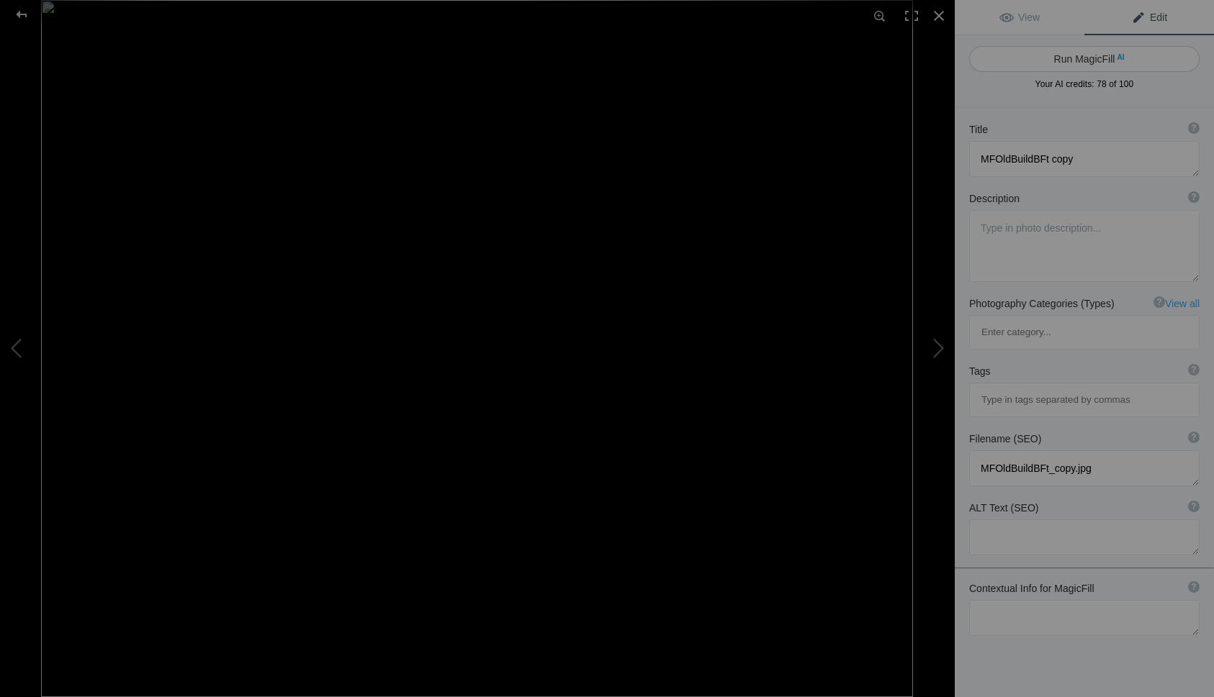
click at [1092, 60] on button "Run MagicFill AI" at bounding box center [1084, 59] width 230 height 26
type textarea "Abandoned [GEOGRAPHIC_DATA] Surrounded by Bluebonnets"
type textarea "This stunning photograph captures an abandoned stone house with a rustic red ro…"
type textarea "abandoned-stone-house-[GEOGRAPHIC_DATA]jpg"
type textarea "Abandoned stone house with a red roof surrounded by a field of bluebonnets unde…"
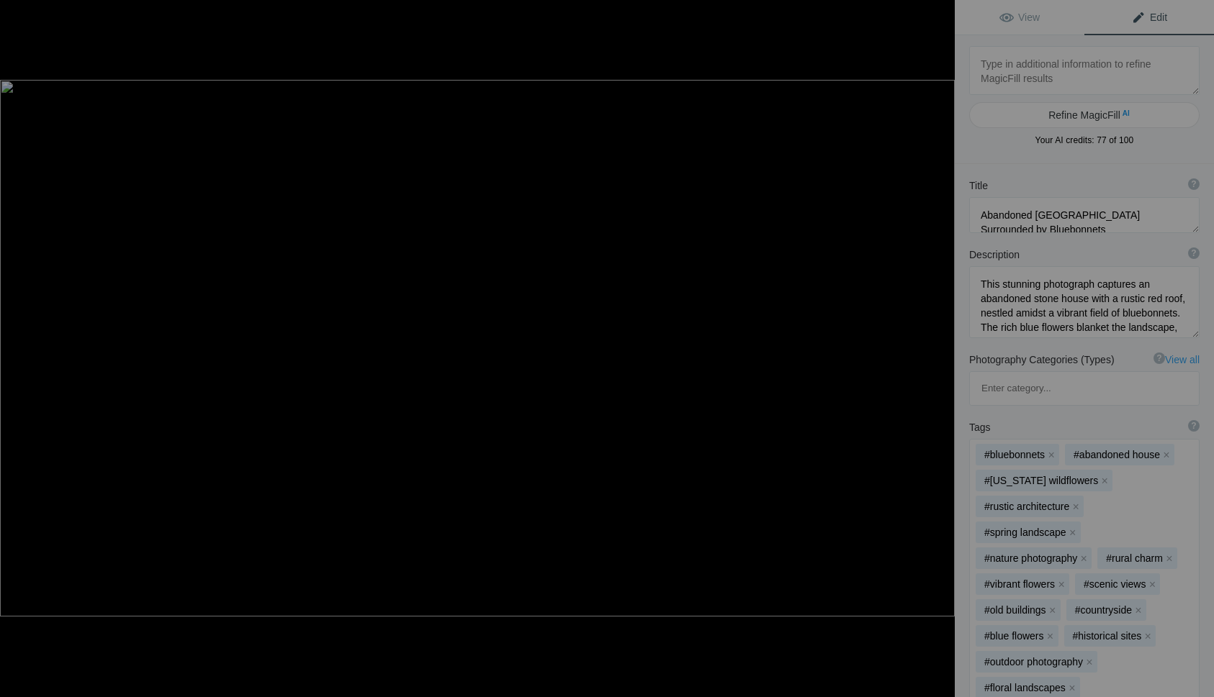
type textarea "New MexicoSunset_edit copy"
type textarea "New_MexicoSunset_edit_copy.jpg"
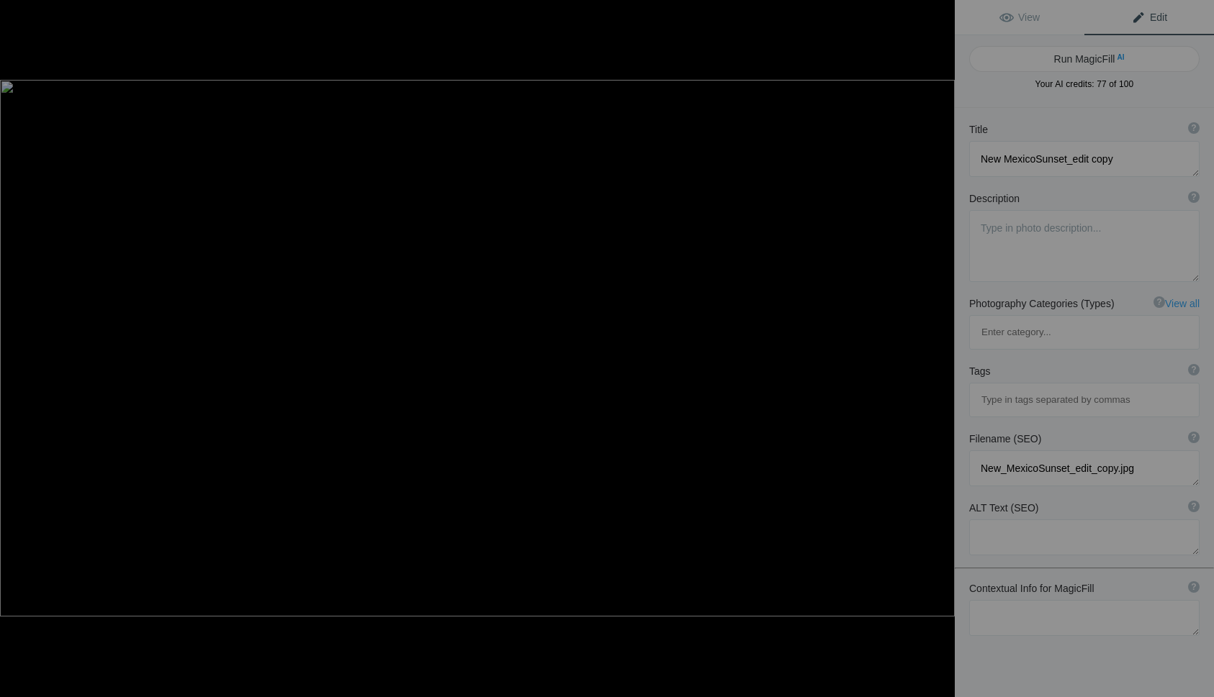
click at [1092, 60] on button "Run MagicFill AI" at bounding box center [1084, 59] width 230 height 26
type textarea "Breathtaking [US_STATE][GEOGRAPHIC_DATA]"
type textarea "Experience the stunning beauty of a [US_STATE] sunset captured along a tranquil…"
type textarea "new-[GEOGRAPHIC_DATA]-sunset-open-road.jpg"
type textarea "A stunning [US_STATE] sunset over an open road, with colorful clouds and mounta…"
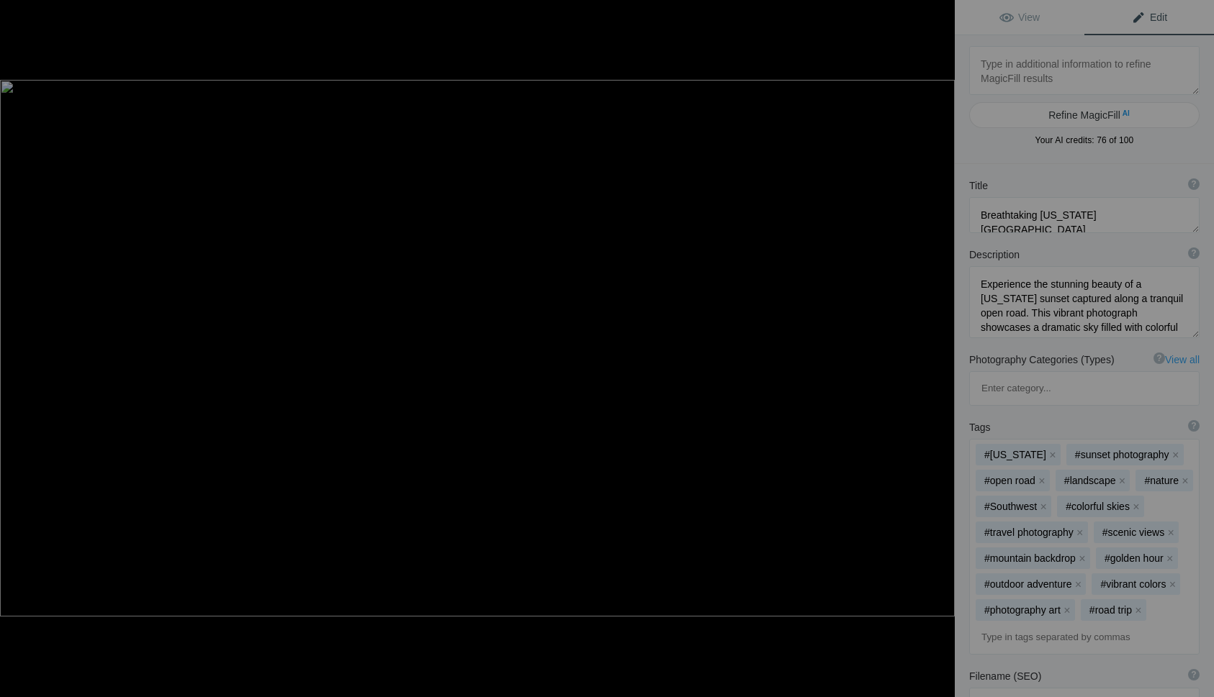
type textarea "OldTruckBB-Resize"
type textarea "OldTruckBB-Resize.jpg"
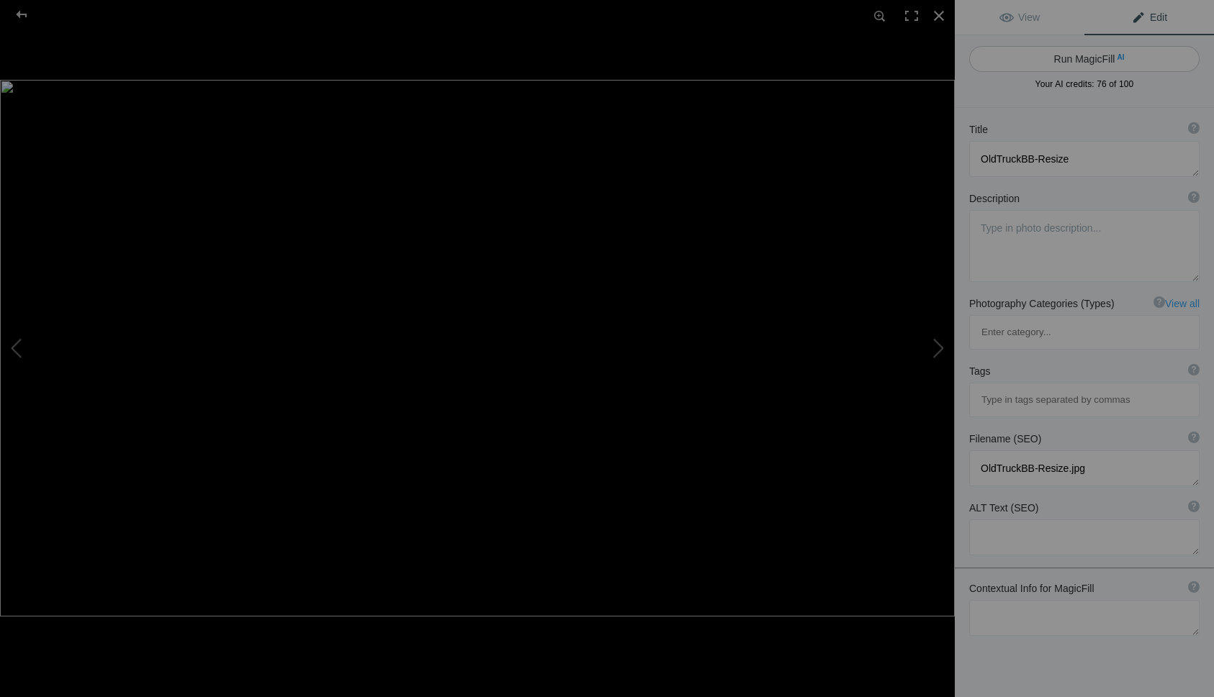
click at [1093, 61] on button "Run MagicFill AI" at bounding box center [1084, 59] width 230 height 26
type textarea "Vintage Truck Amidst Bluebonnet Fields at [GEOGRAPHIC_DATA]"
type textarea "This stunning photograph captures a vintage truck resting in a vibrant field of…"
type textarea "vintage-truck-bluebonnet-field-sunset.jpg"
type textarea "A vintage truck surrounded by a field of bluebonnets under a dramatic sunset sk…"
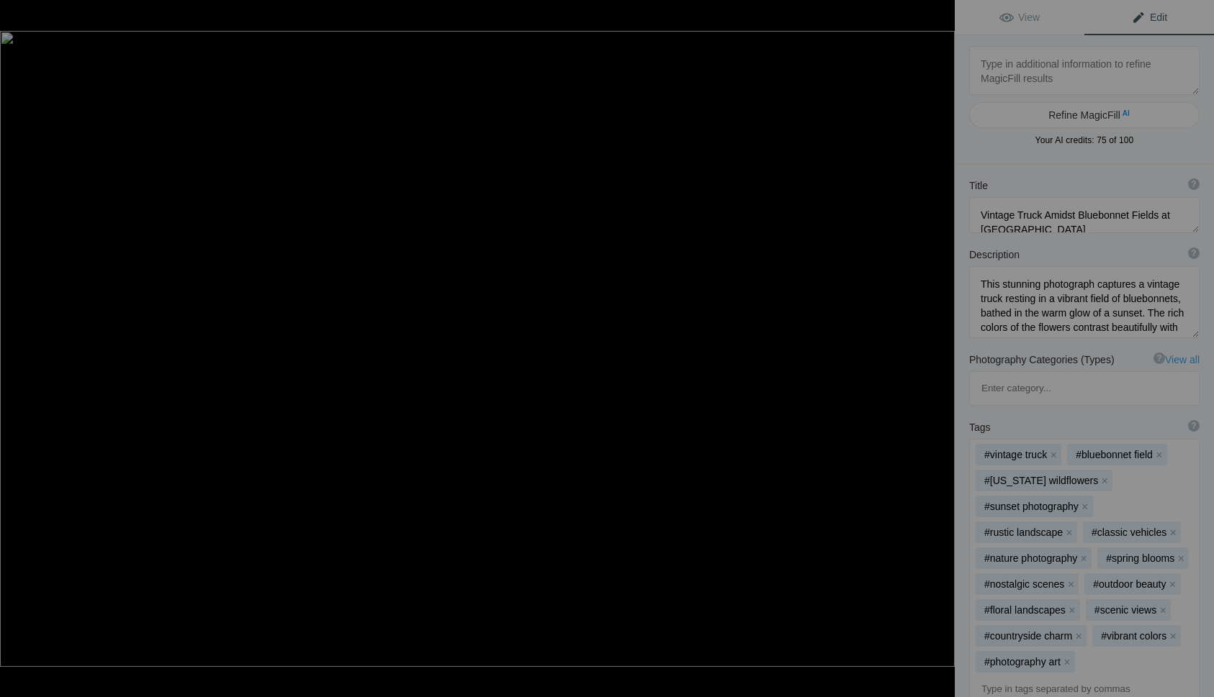
type textarea "SailingShip2025 copy"
type textarea "SailingShip2025_copy.jpg"
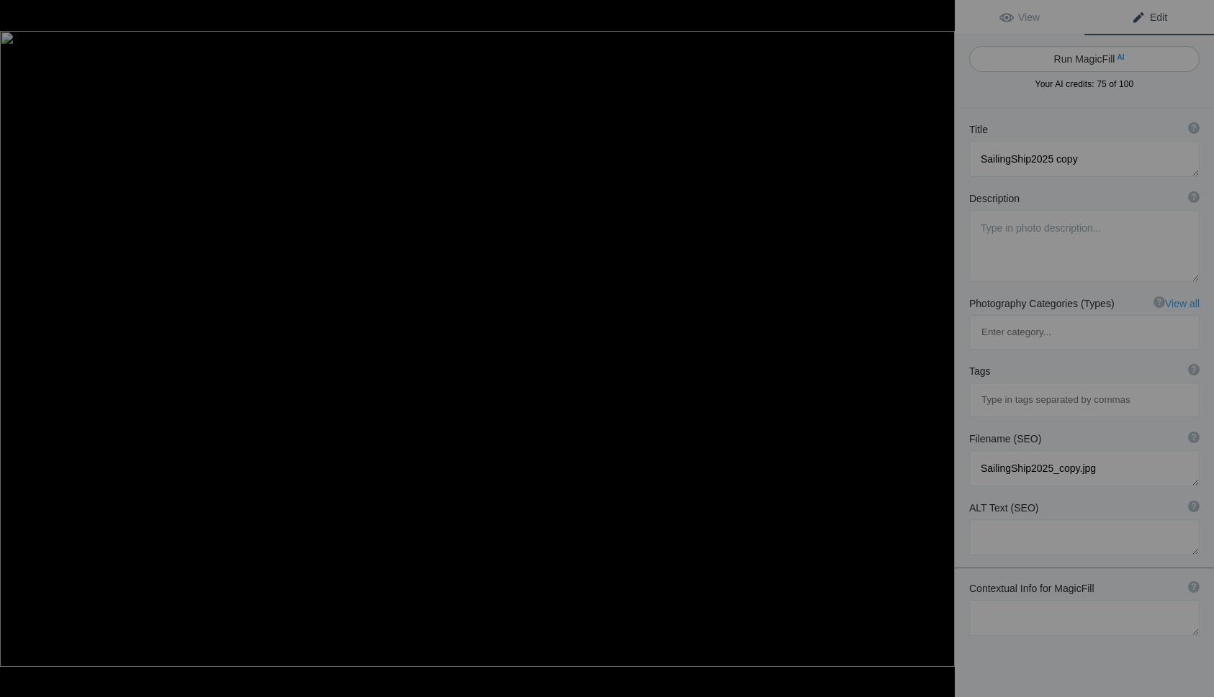
click at [1093, 61] on button "Run MagicFill AI" at bounding box center [1084, 59] width 230 height 26
type textarea "Majestic Sailing Ship Docked at [GEOGRAPHIC_DATA]"
type textarea "This stunning image captures a majestic sailing ship anchored at a picturesque …"
type textarea "majestic-sailing-ship-docked-harbor.jpg"
type textarea "A majestic sailing ship docked at a harbor, surrounded by calm waters and a sce…"
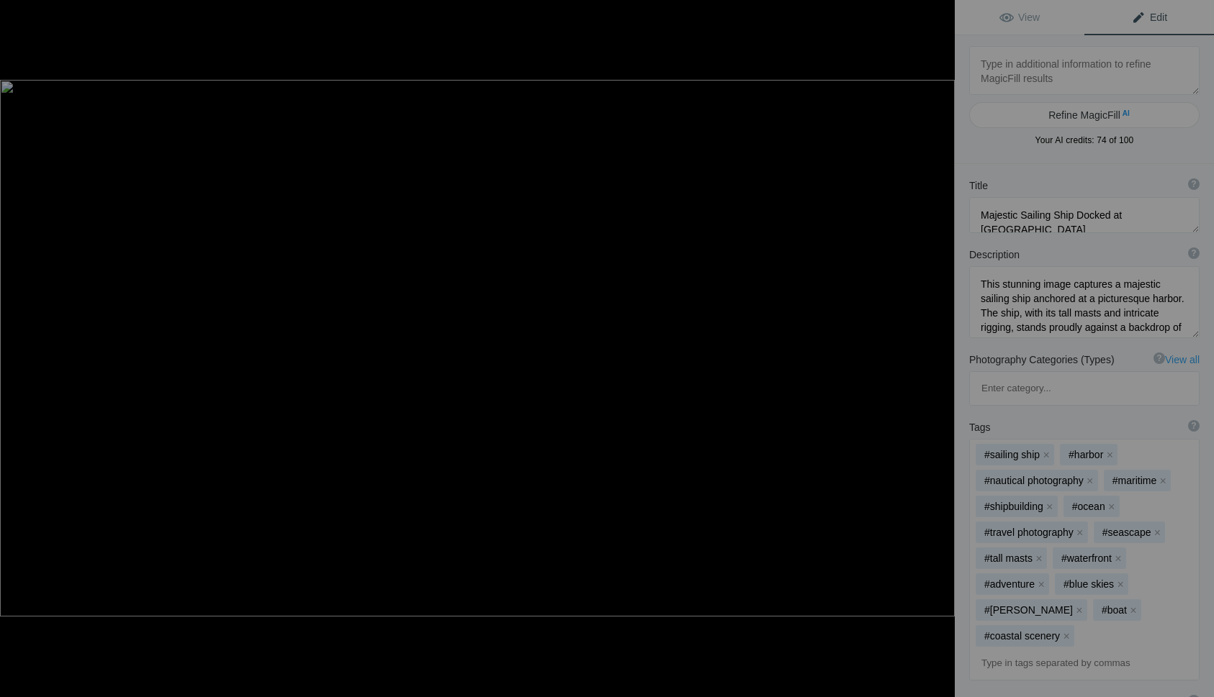
type textarea "SunsetBeachIsland copy"
type textarea "SunsetBeachIsland_copy.jpg"
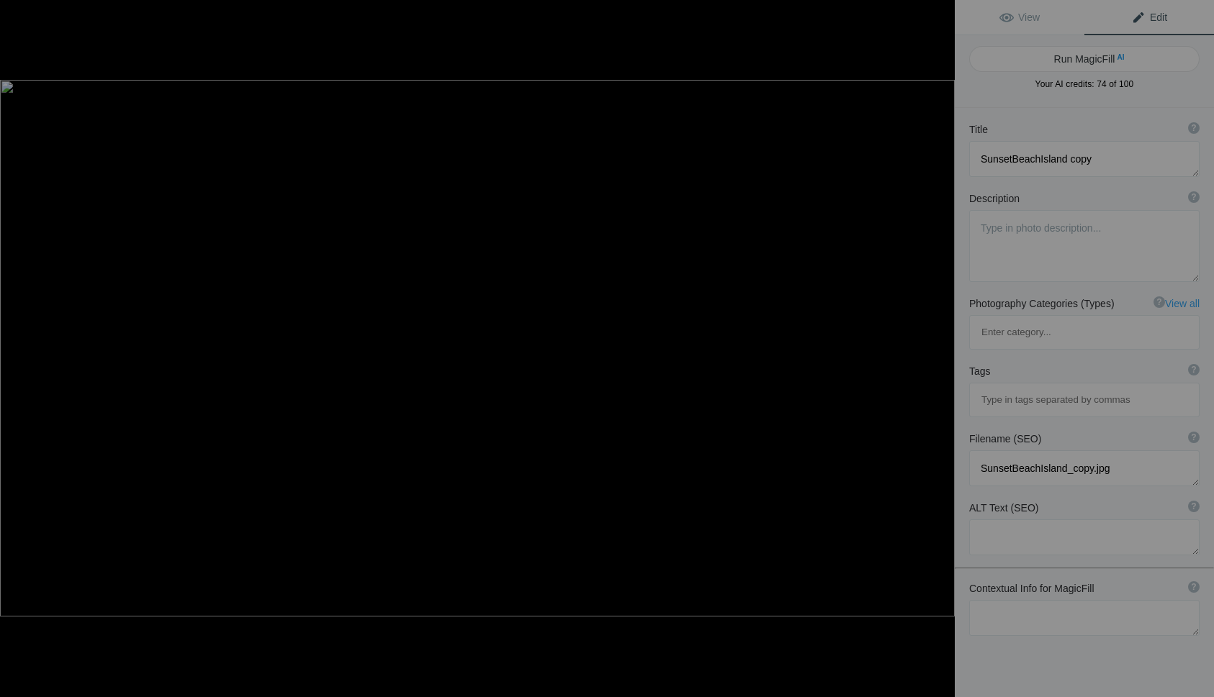
click at [1093, 61] on button "Run MagicFill AI" at bounding box center [1084, 59] width 230 height 26
type textarea "Serene [GEOGRAPHIC_DATA] with Boat"
type textarea "Experience the breathtaking beauty of a sunset over a tranquil [GEOGRAPHIC_DATA…"
type textarea "serene-[GEOGRAPHIC_DATA]-island-boat.jpg"
type textarea "A stunning sunset over a beach island with a solitary boat on black sand, highl…"
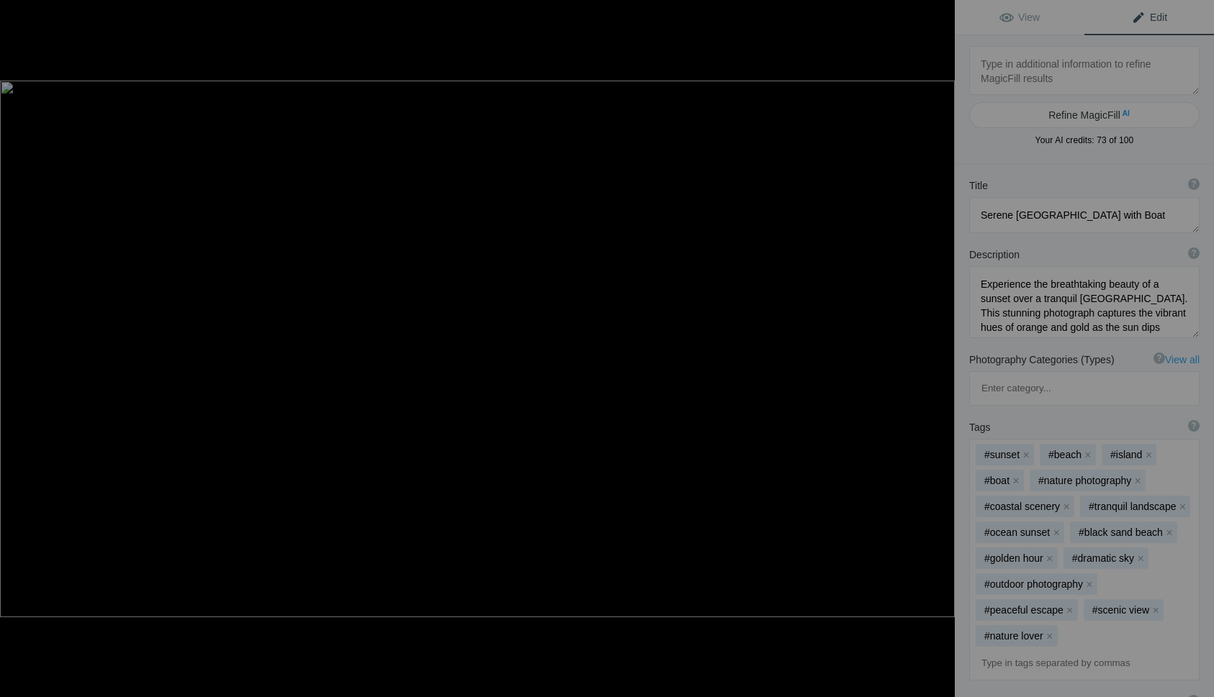
type textarea "TexasHillCountrySunup copy"
type textarea "TexasHillCountrySunup_copy.jpg"
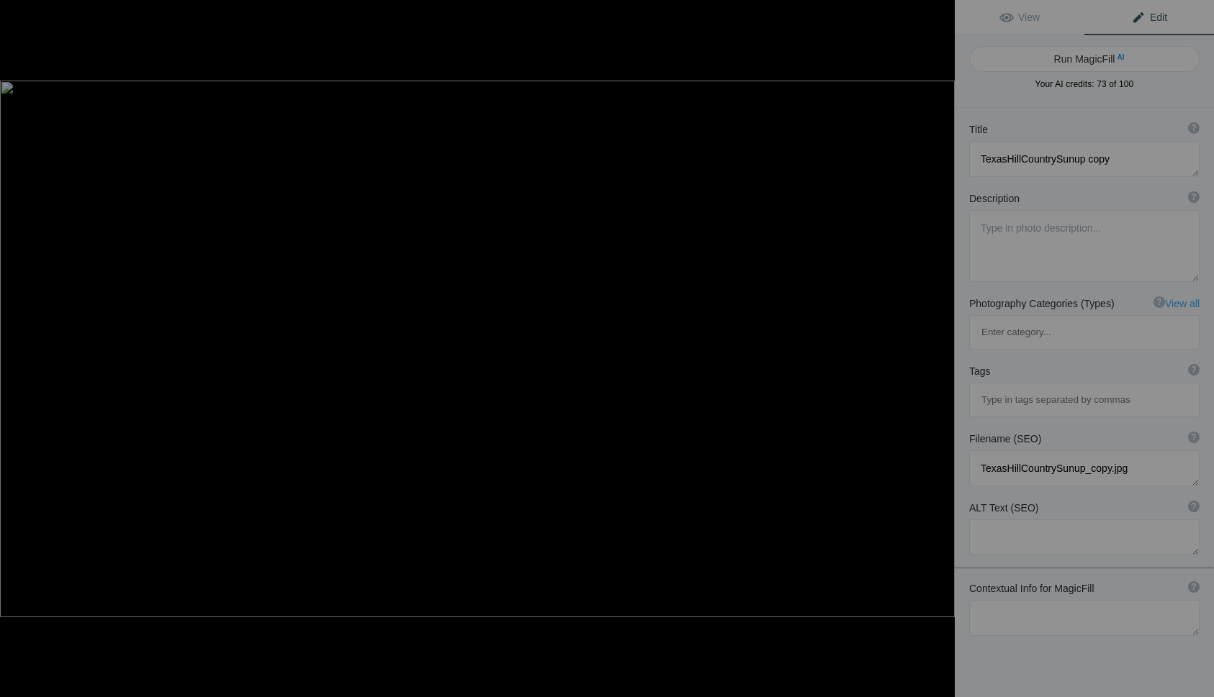
click at [1093, 61] on button "Run MagicFill AI" at bounding box center [1084, 59] width 230 height 26
type textarea "Breathtaking Sunrise Over [US_STATE][GEOGRAPHIC_DATA] Country"
type textarea "Experience the stunning beauty of a [US_STATE] Hill Country sunrise in this cap…"
type textarea "[US_STATE]-hill-country-sunrise.jpg"
type textarea "A stunning sunrise over the [US_STATE][GEOGRAPHIC_DATA], featuring golden rays …"
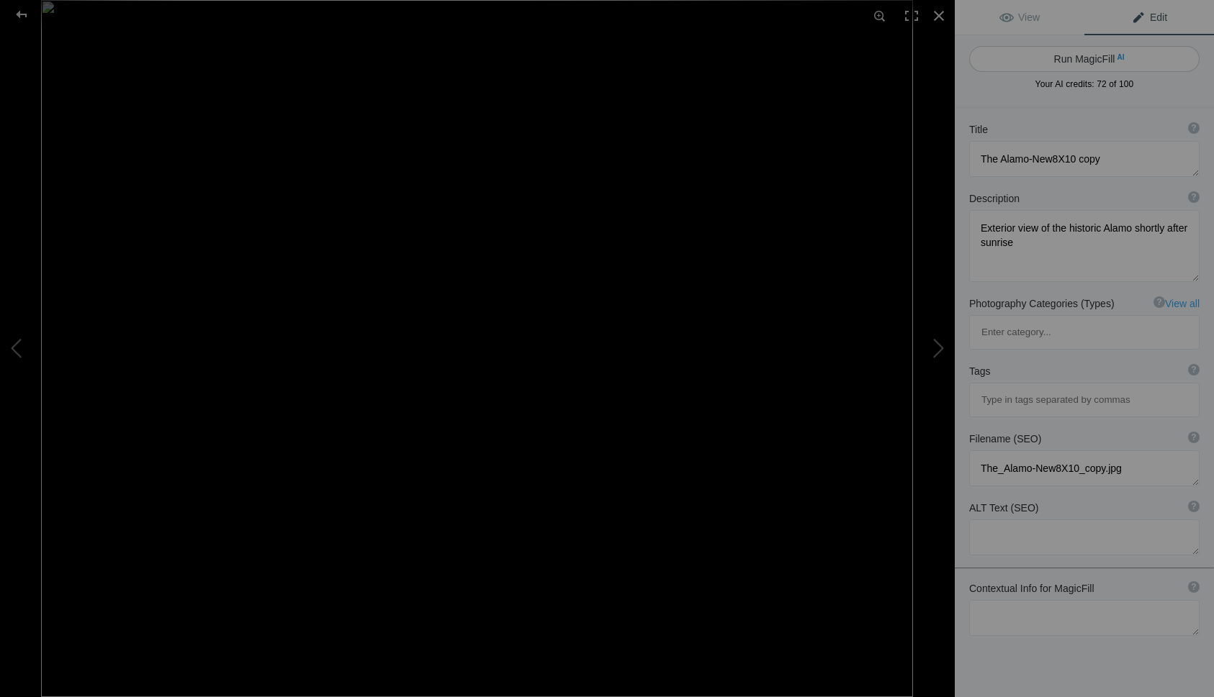
click at [1096, 61] on button "Run MagicFill AI" at bounding box center [1084, 59] width 230 height 26
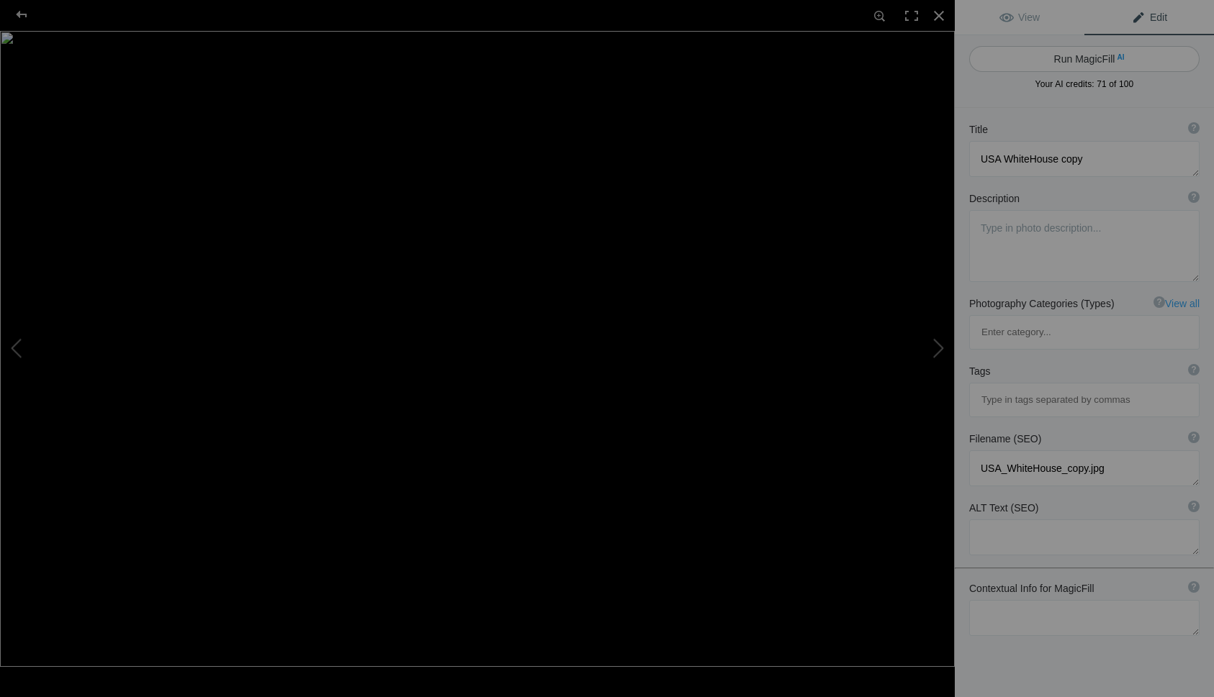
click at [1096, 57] on button "Run MagicFill AI" at bounding box center [1084, 59] width 230 height 26
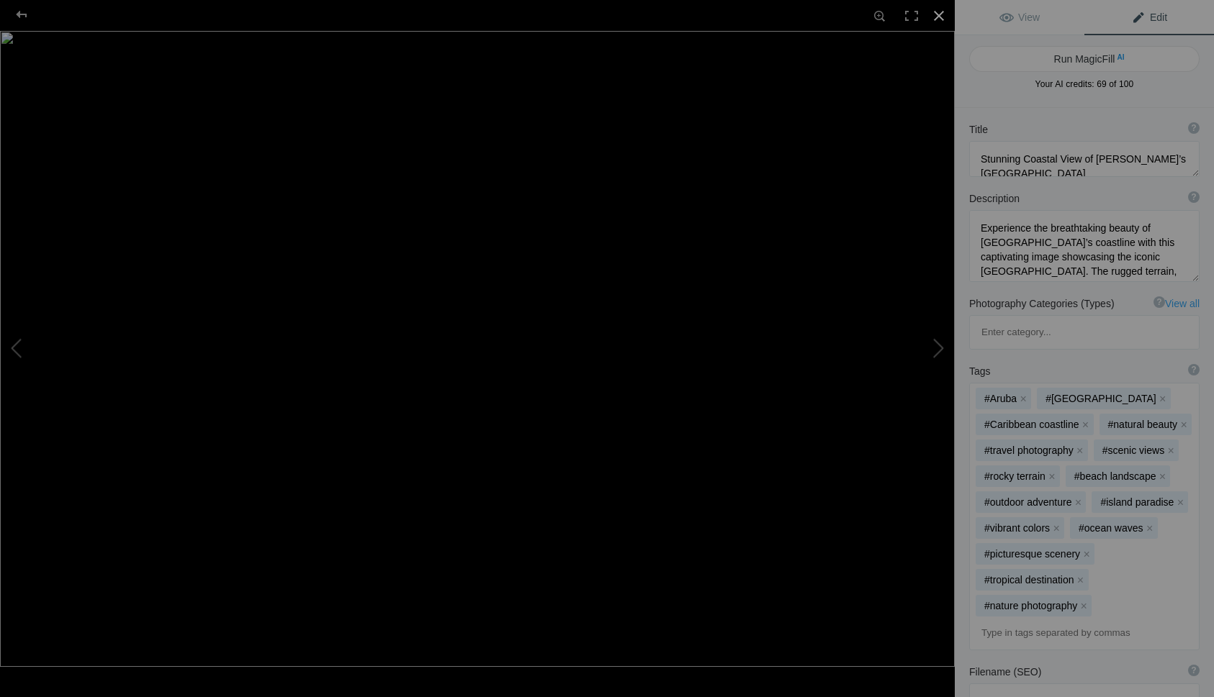
click at [941, 14] on div at bounding box center [939, 16] width 32 height 32
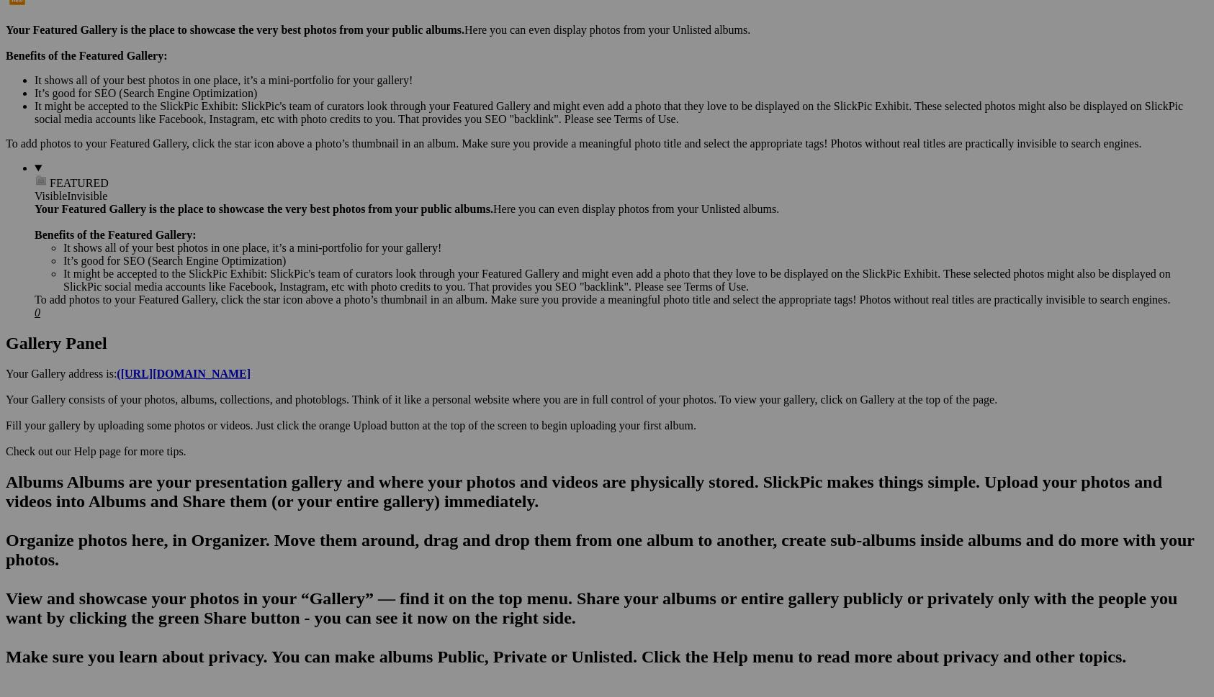
scroll to position [421, 0]
